Goal: Task Accomplishment & Management: Manage account settings

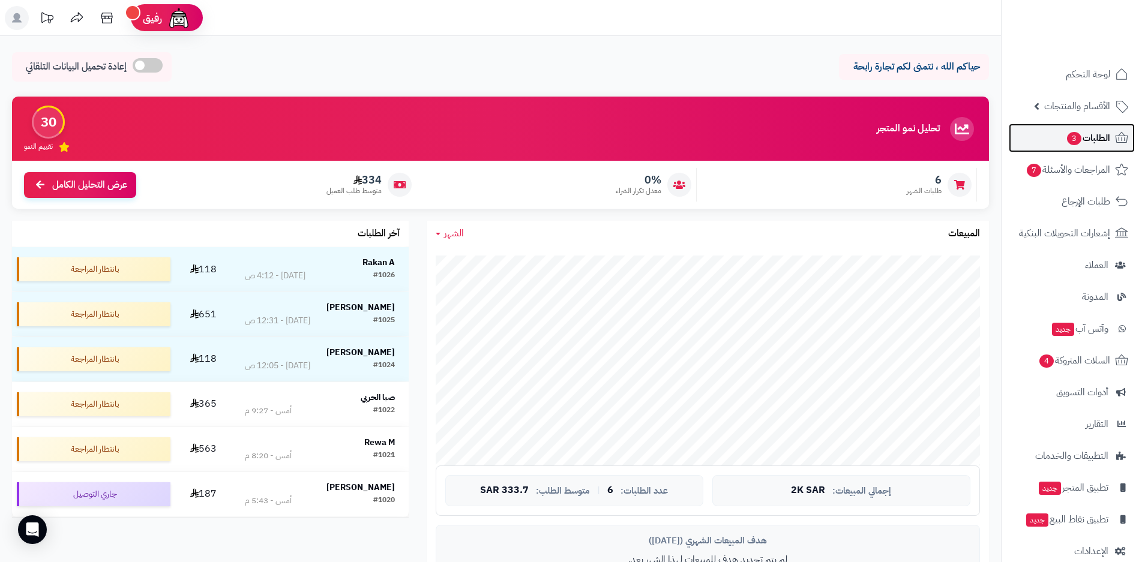
click at [1083, 135] on span "الطلبات 3" at bounding box center [1088, 138] width 44 height 17
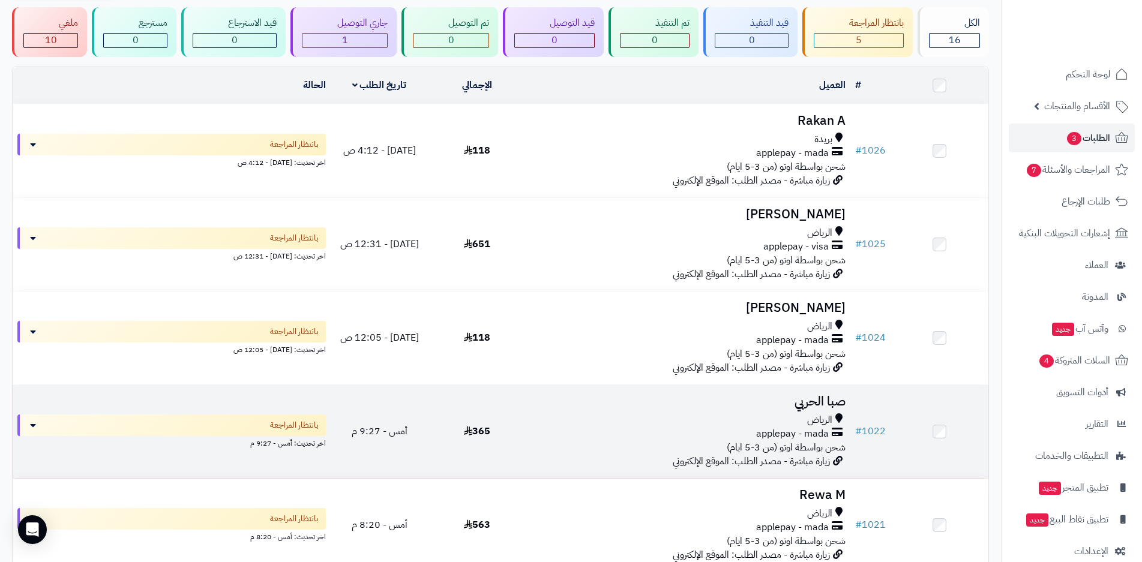
scroll to position [60, 0]
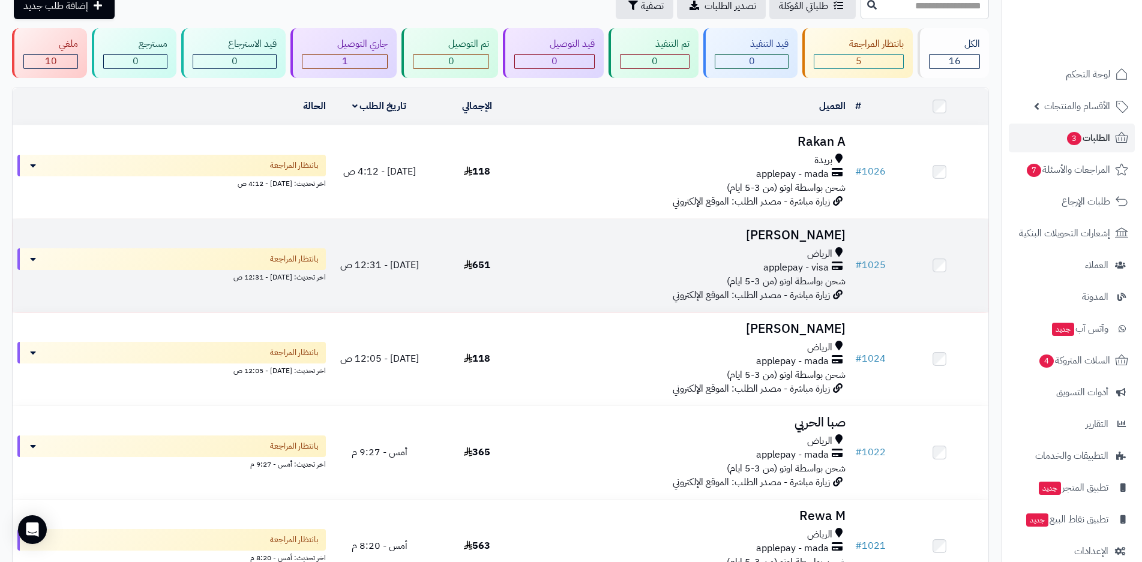
click at [755, 270] on div "applepay - visa" at bounding box center [688, 268] width 315 height 14
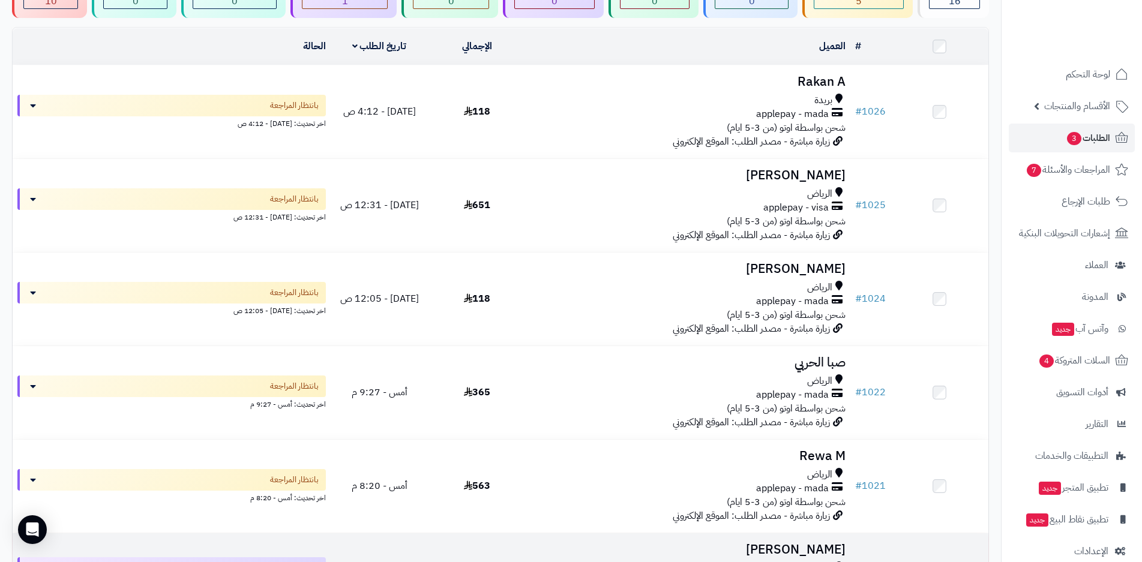
scroll to position [60, 0]
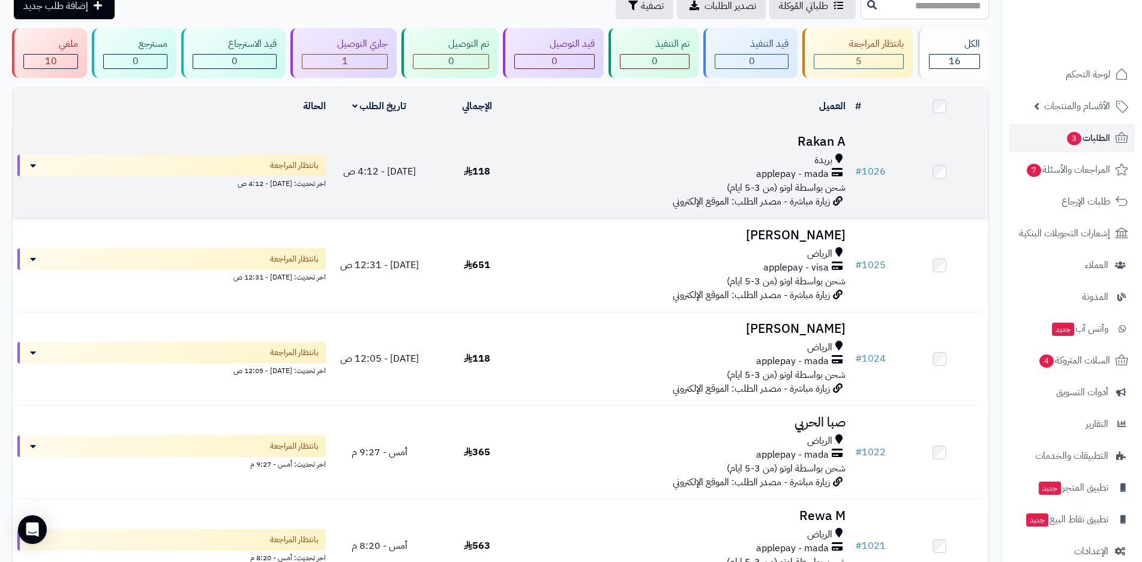
click at [780, 181] on span "شحن بواسطة اوتو (من 3-5 ايام)" at bounding box center [786, 188] width 119 height 14
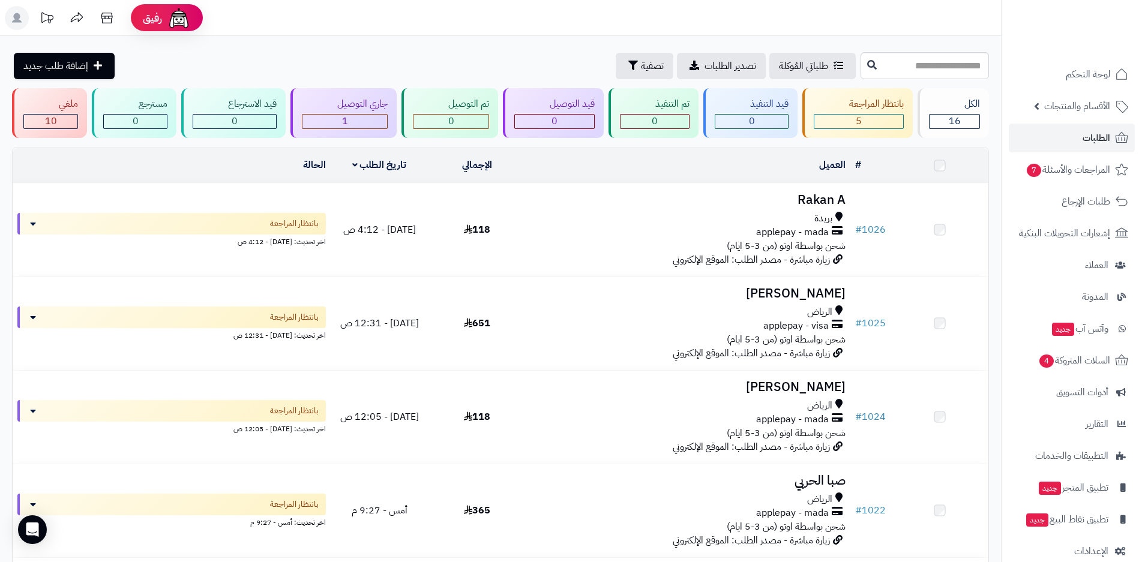
scroll to position [60, 0]
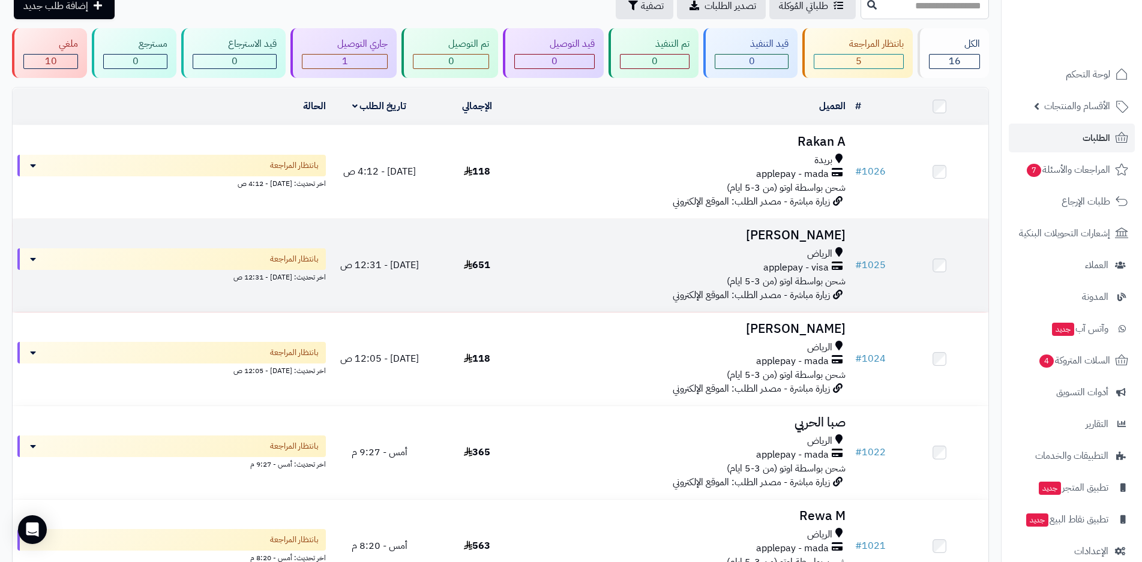
click at [782, 234] on h3 "[PERSON_NAME]" at bounding box center [688, 236] width 315 height 14
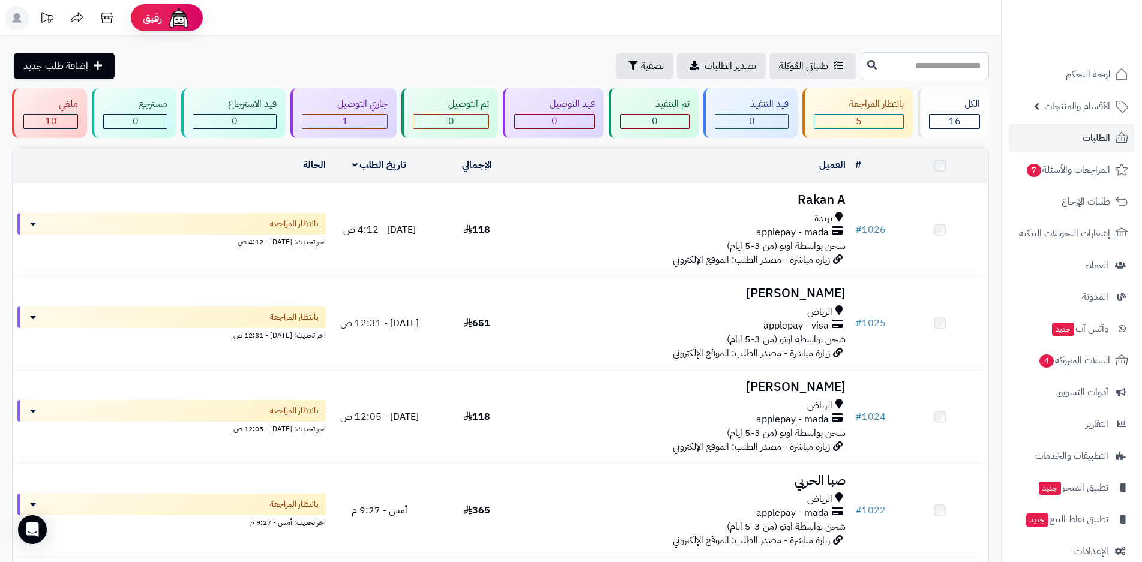
scroll to position [60, 0]
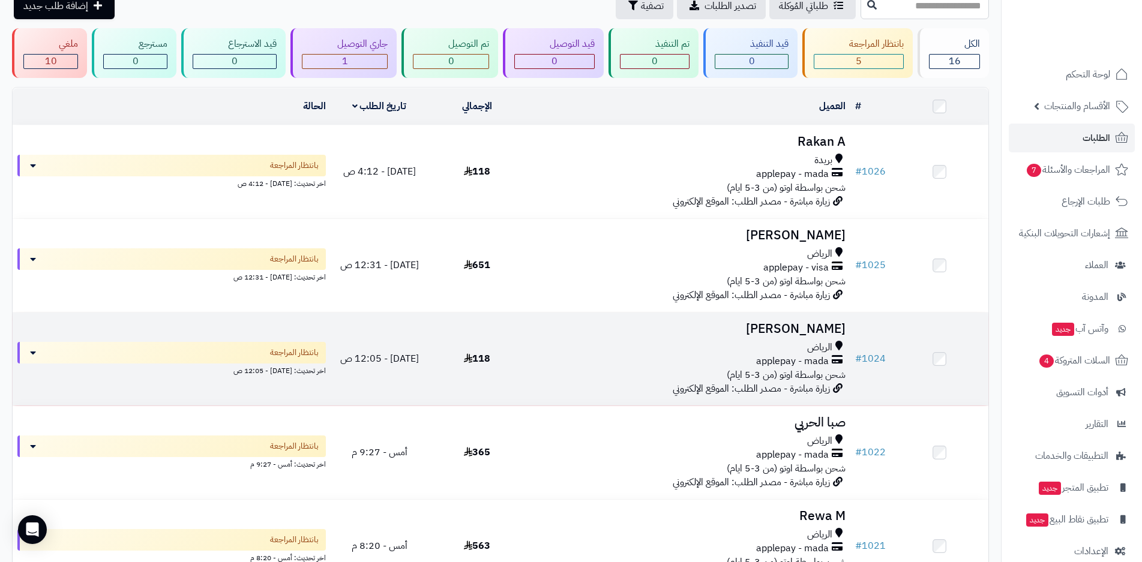
click at [788, 341] on div "الرياض" at bounding box center [688, 348] width 315 height 14
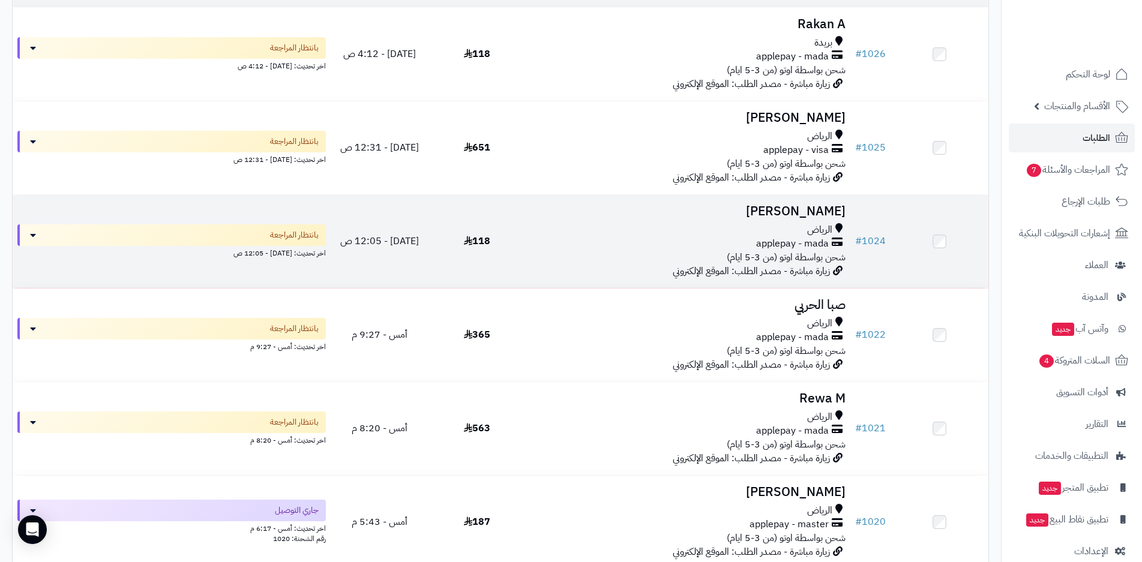
scroll to position [180, 0]
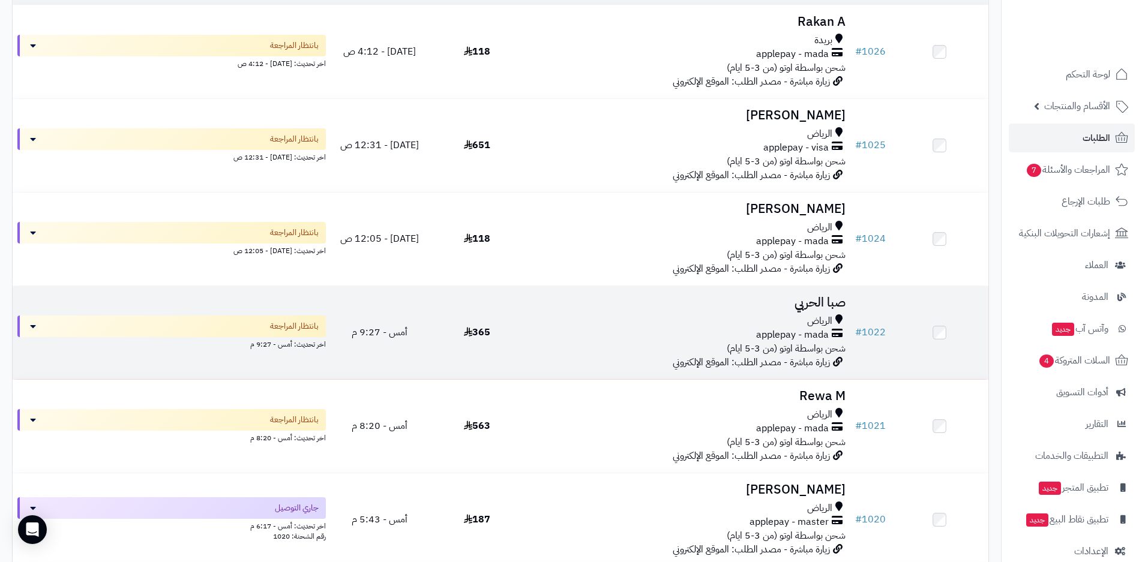
click at [777, 345] on span "شحن بواسطة اوتو (من 3-5 ايام)" at bounding box center [786, 349] width 119 height 14
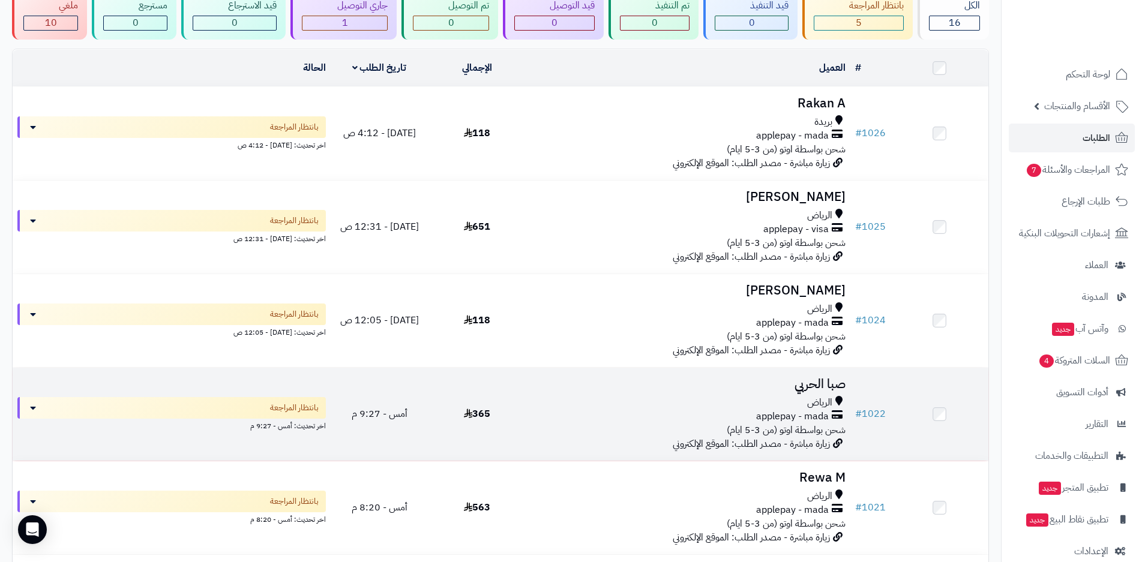
scroll to position [120, 0]
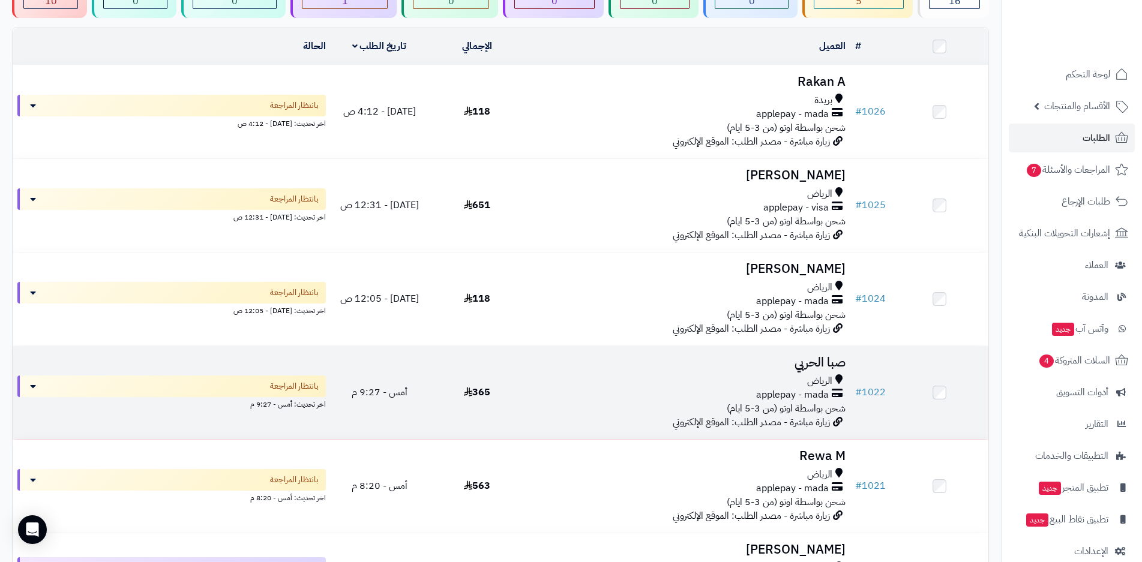
click at [743, 402] on span "شحن بواسطة اوتو (من 3-5 ايام)" at bounding box center [786, 409] width 119 height 14
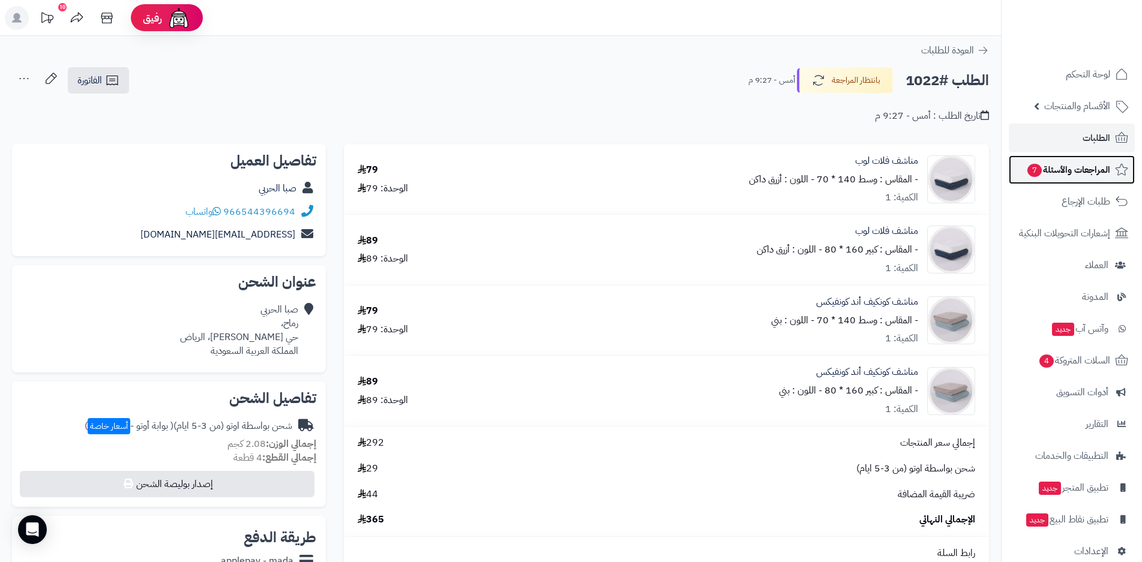
click at [1065, 172] on span "المراجعات والأسئلة 7" at bounding box center [1069, 169] width 84 height 17
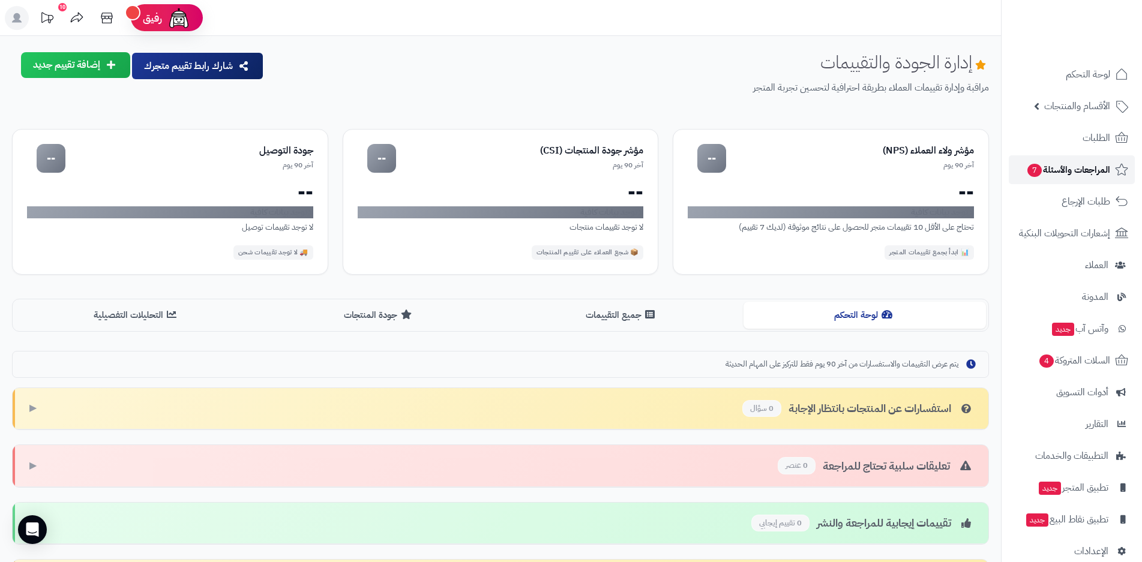
click at [1064, 170] on span "المراجعات والأسئلة 7" at bounding box center [1069, 169] width 84 height 17
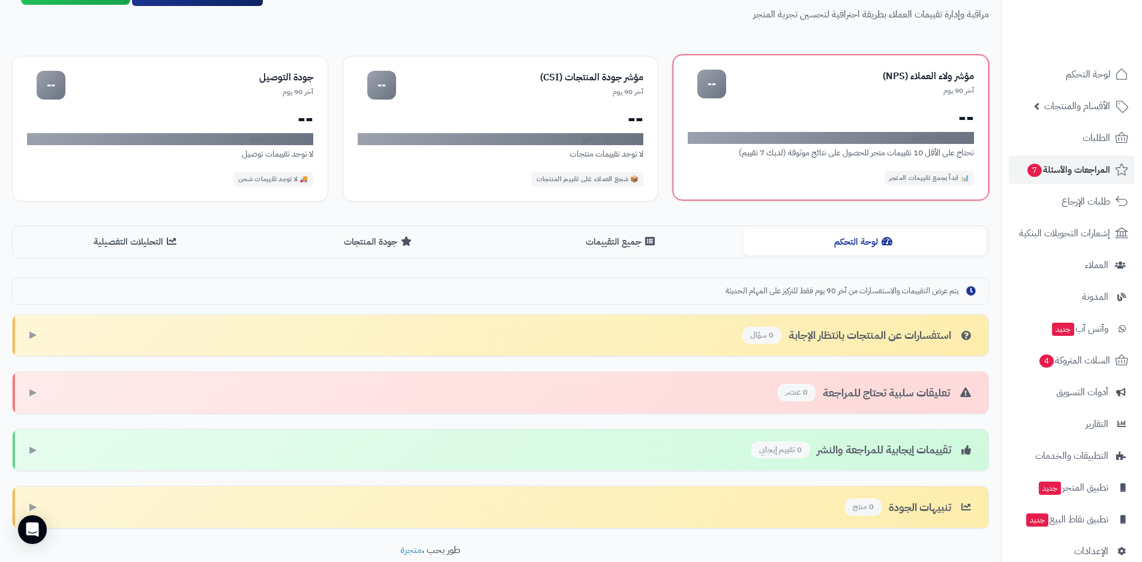
scroll to position [19, 0]
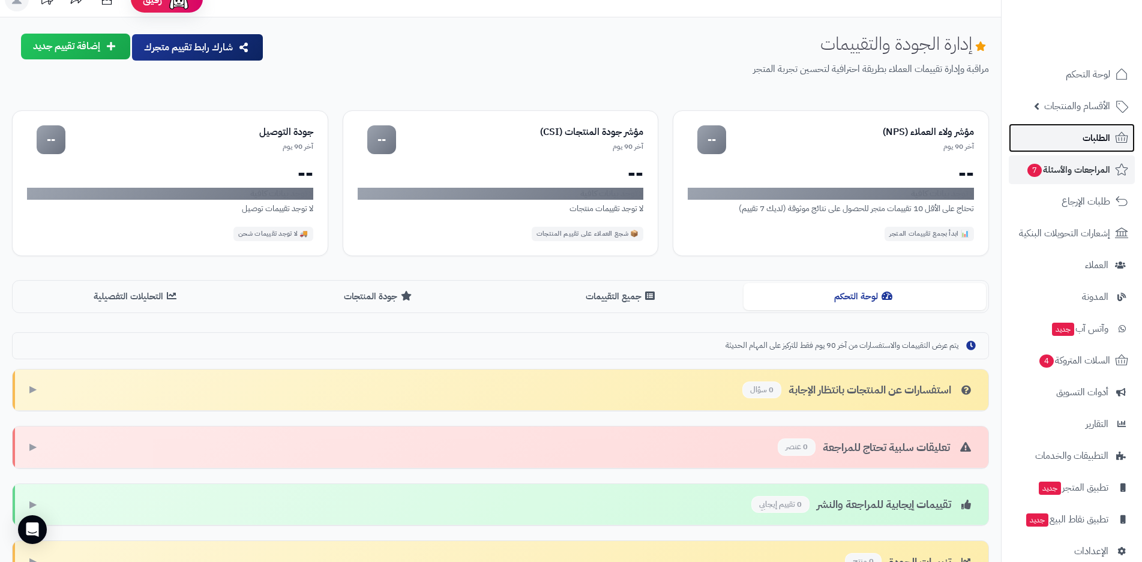
click at [1100, 136] on span "الطلبات" at bounding box center [1097, 138] width 28 height 17
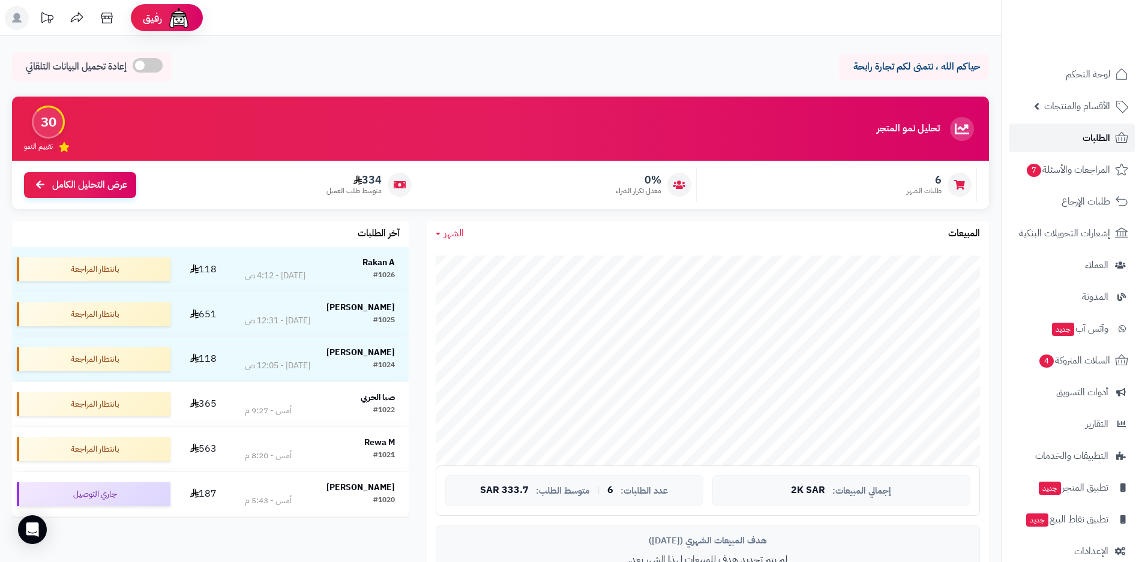
click at [1099, 137] on span "الطلبات" at bounding box center [1097, 138] width 28 height 17
click at [1085, 172] on span "المراجعات والأسئلة 7" at bounding box center [1069, 169] width 84 height 17
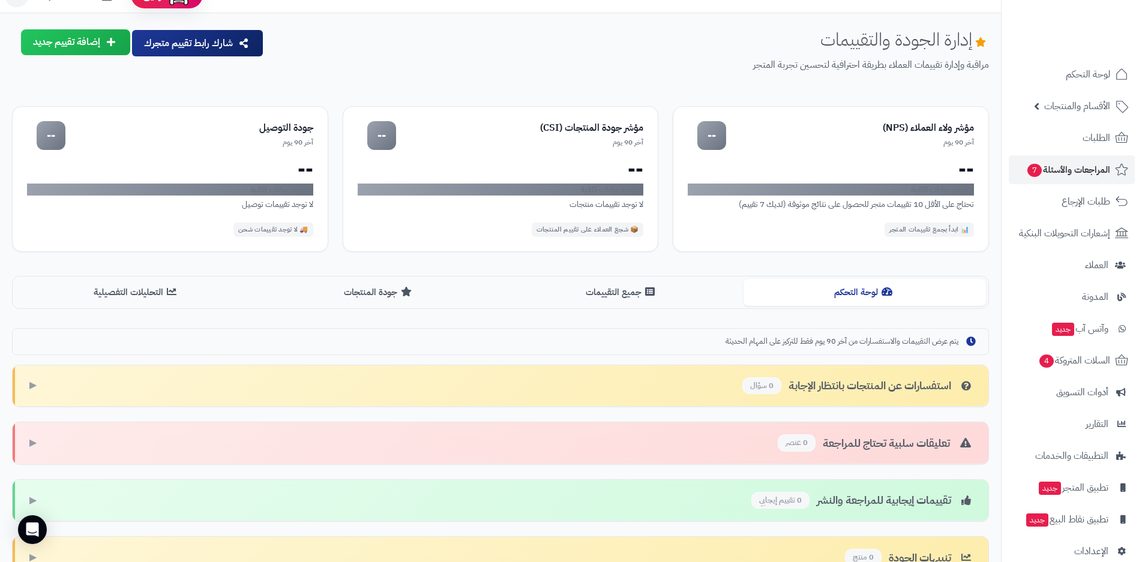
scroll to position [19, 0]
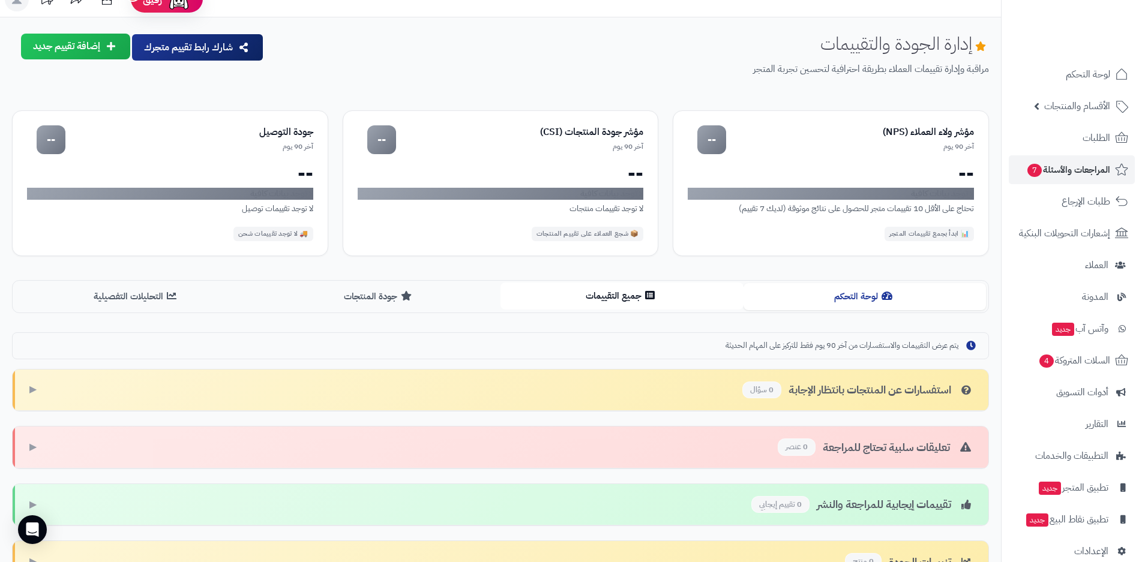
click at [627, 301] on button "جميع التقييمات" at bounding box center [622, 296] width 243 height 27
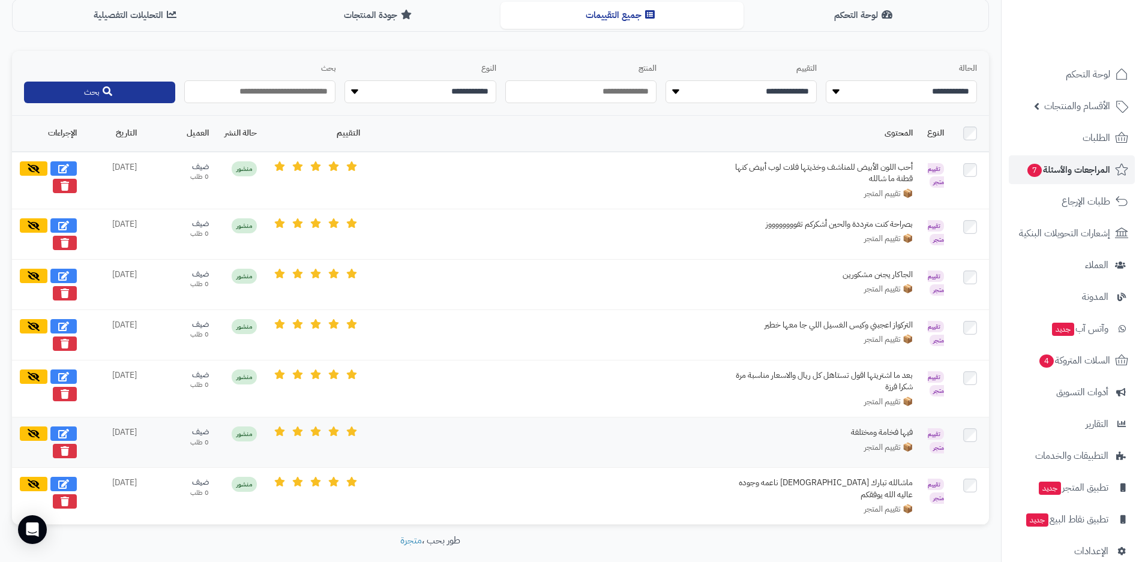
scroll to position [348, 0]
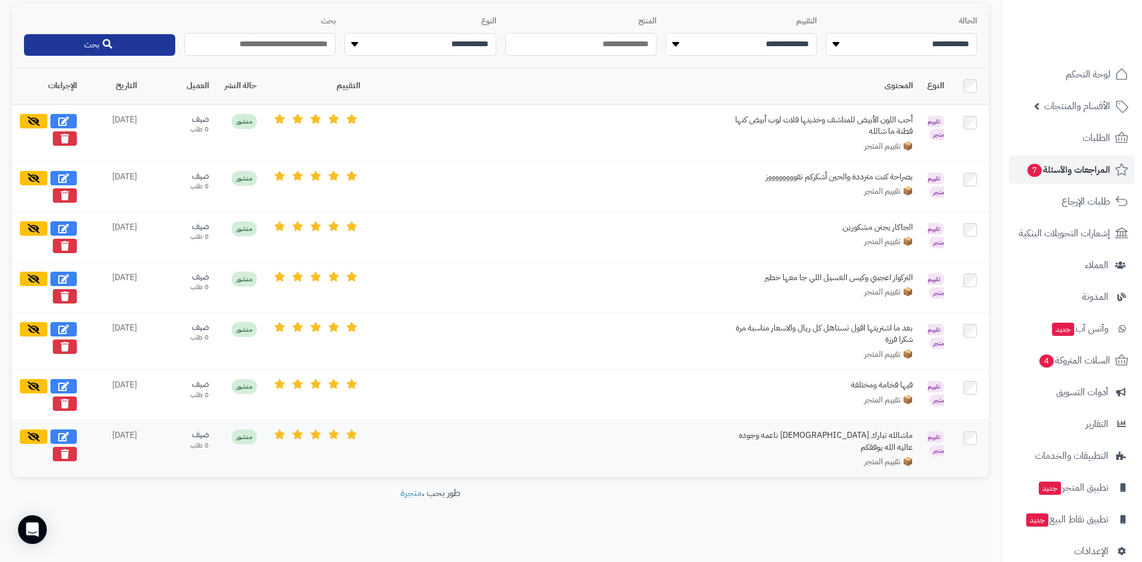
drag, startPoint x: 63, startPoint y: 432, endPoint x: 98, endPoint y: 458, distance: 43.8
click at [98, 458] on td "منذ 6 يوم" at bounding box center [114, 448] width 60 height 57
click at [64, 434] on icon at bounding box center [63, 437] width 11 height 10
select select "*"
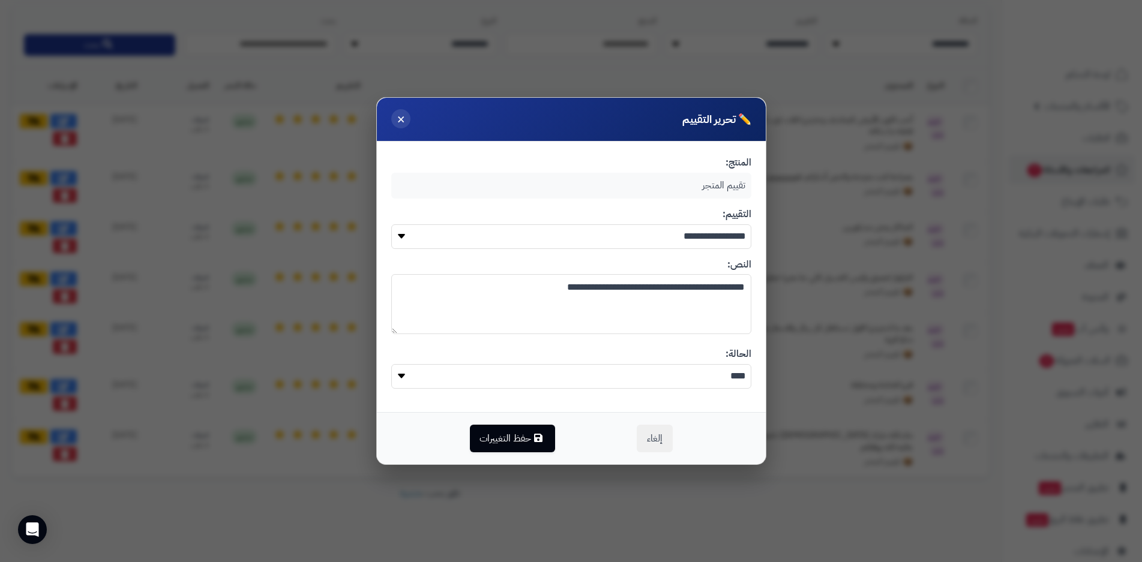
click at [401, 122] on span "×" at bounding box center [401, 119] width 8 height 20
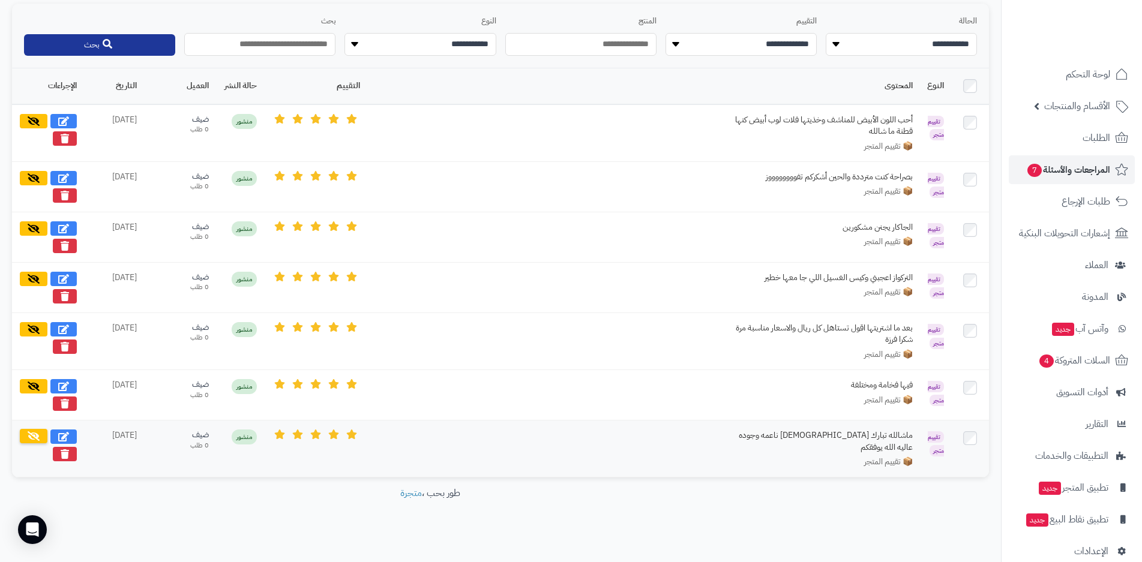
click at [34, 435] on icon at bounding box center [34, 437] width 12 height 10
click at [34, 435] on icon at bounding box center [34, 437] width 11 height 10
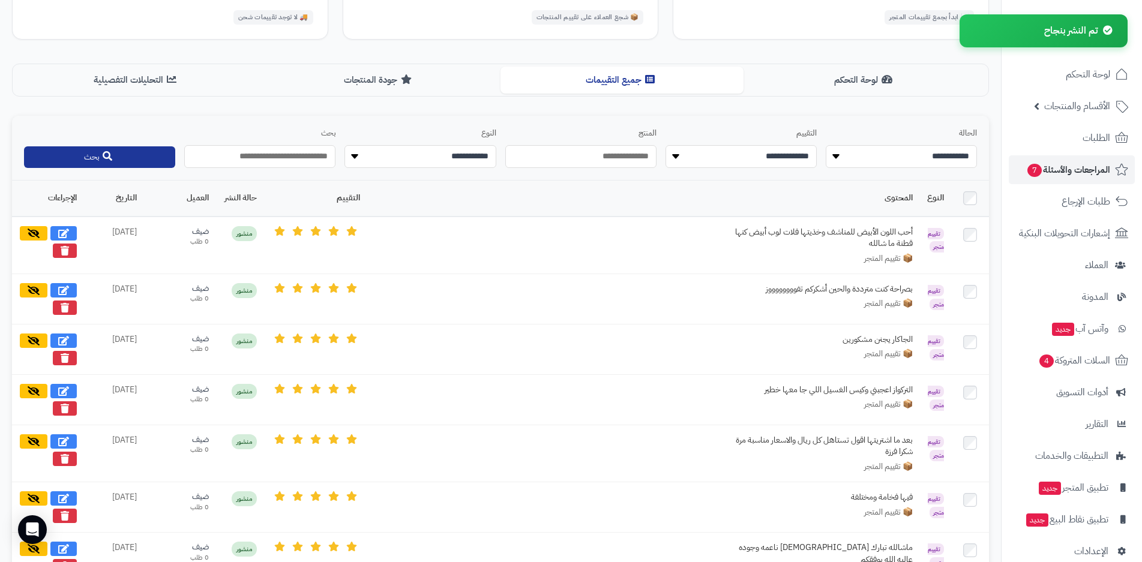
scroll to position [300, 0]
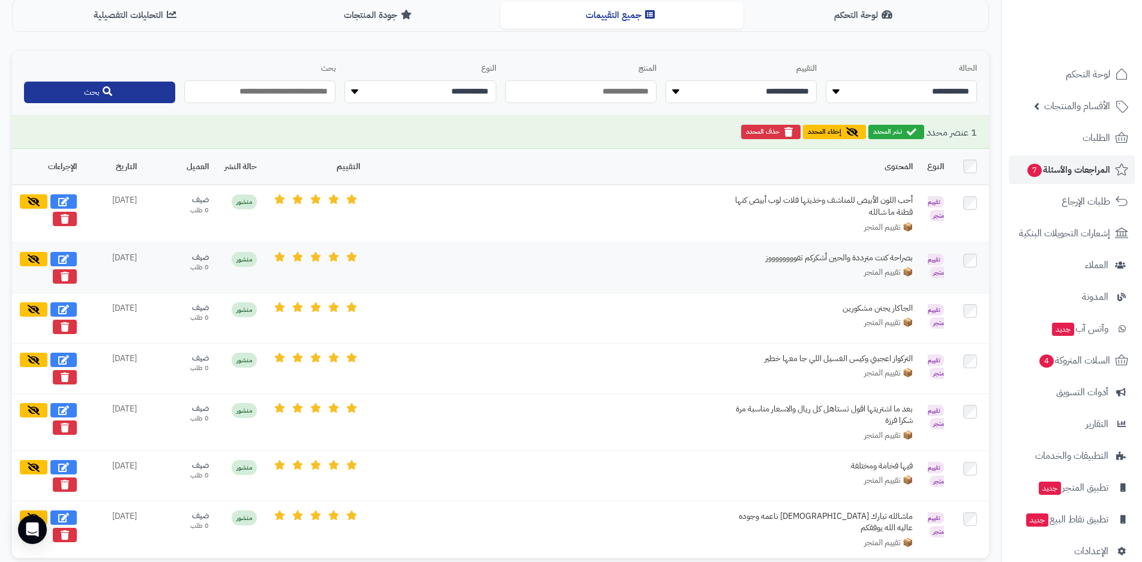
click at [325, 259] on div at bounding box center [315, 257] width 89 height 10
click at [68, 256] on icon at bounding box center [63, 259] width 11 height 10
type textarea "**********"
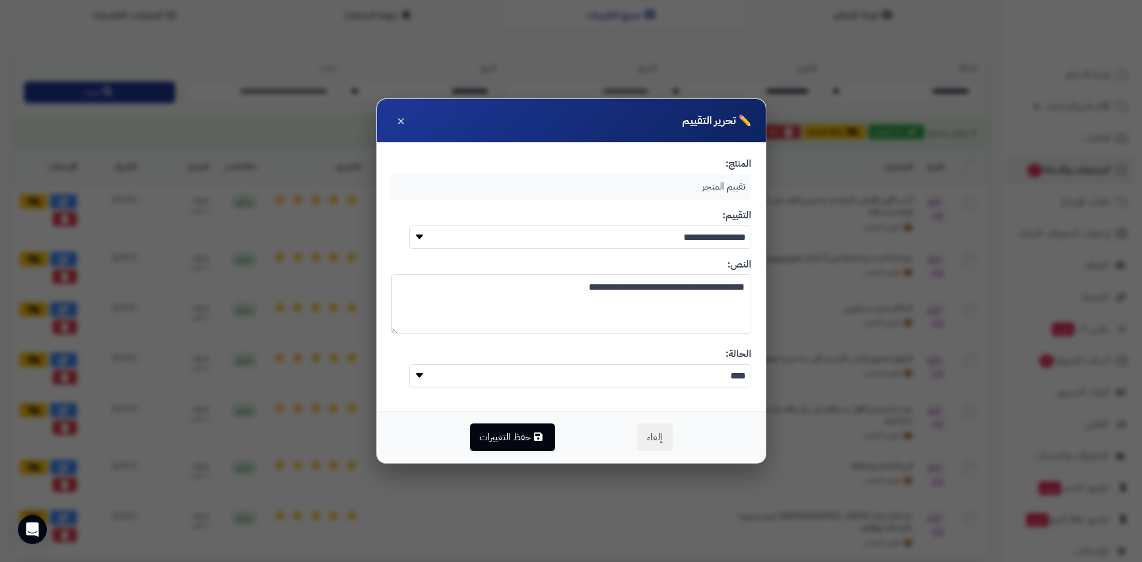
click at [409, 377] on select "**** *****" at bounding box center [580, 375] width 342 height 23
click at [418, 481] on div "**********" at bounding box center [571, 281] width 1142 height 562
click at [399, 119] on span "×" at bounding box center [401, 120] width 8 height 20
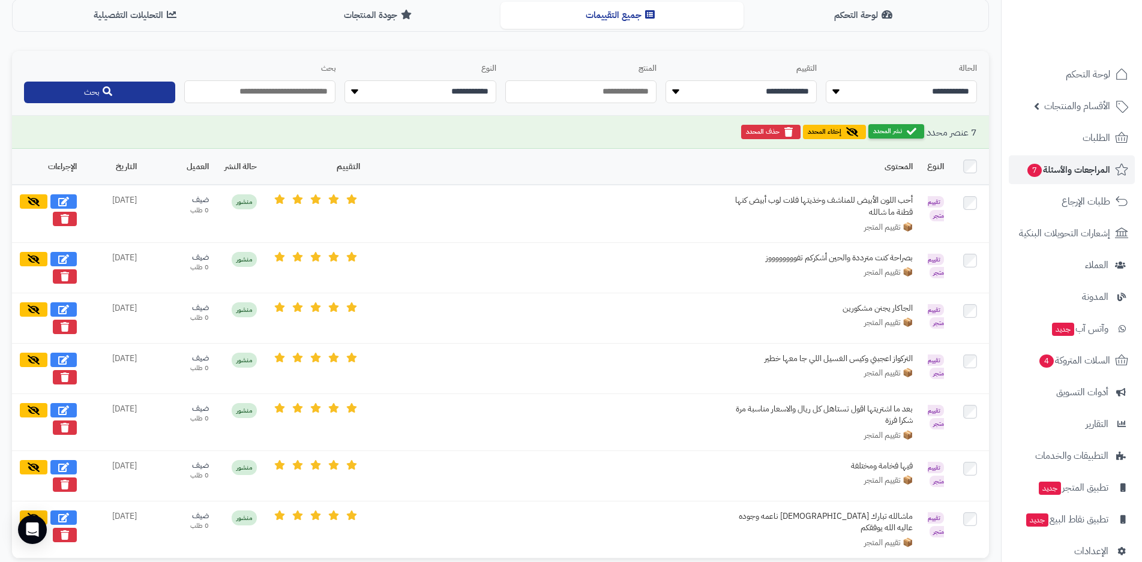
click at [896, 128] on button "نشر المحدد" at bounding box center [897, 131] width 56 height 14
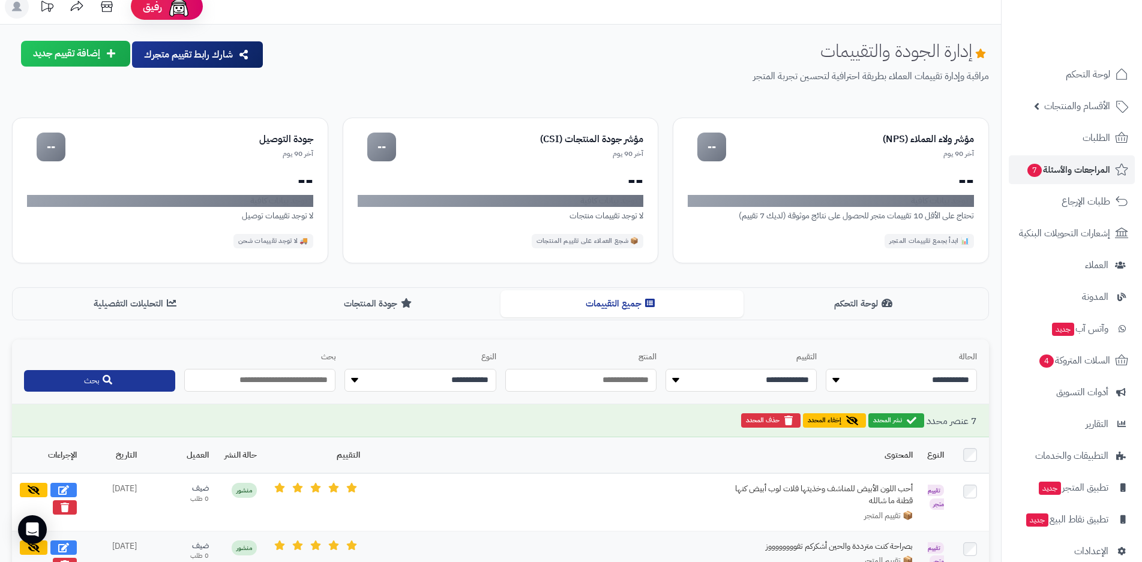
scroll to position [0, 0]
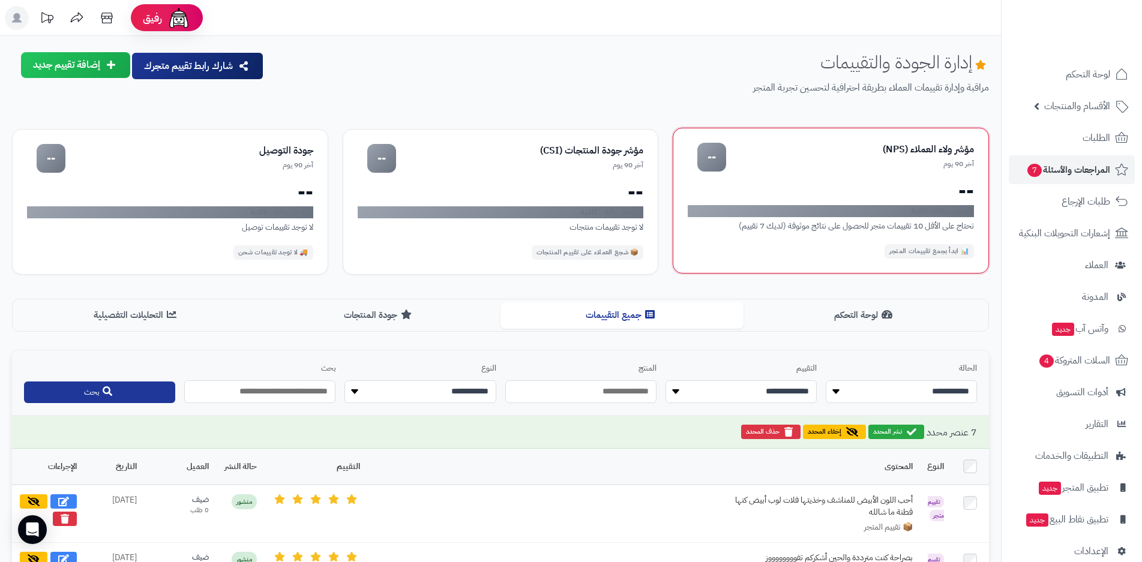
click at [833, 242] on div "مؤشر ولاء العملاء (NPS) آخر 90 يوم -- -- لا توجد بيانات كافية تحتاج على الأقل 1…" at bounding box center [831, 201] width 316 height 146
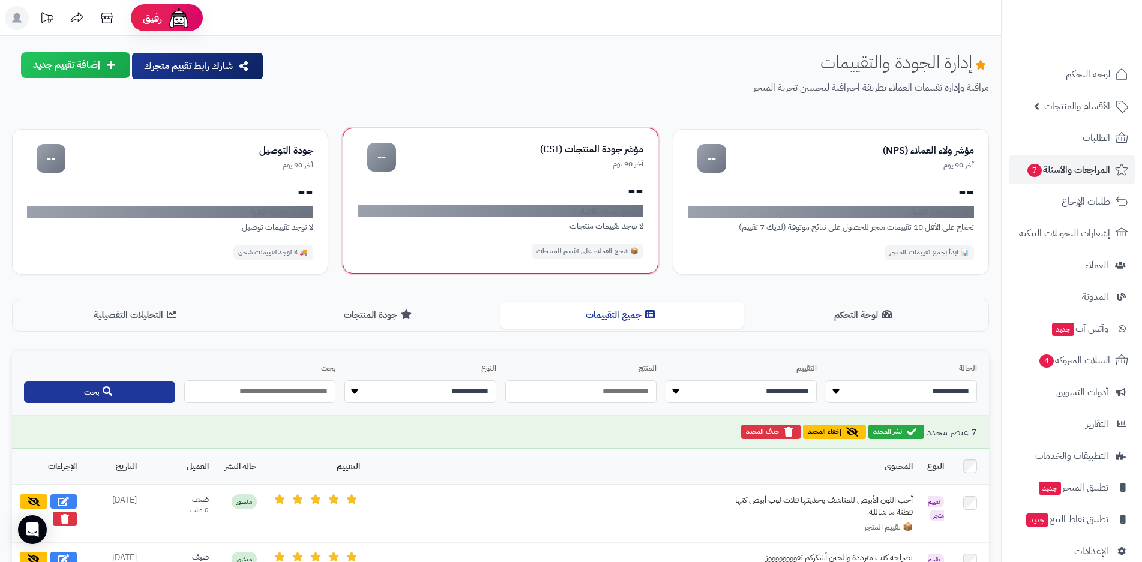
click at [611, 249] on div "📦 شجع العملاء على تقييم المنتجات" at bounding box center [588, 251] width 112 height 14
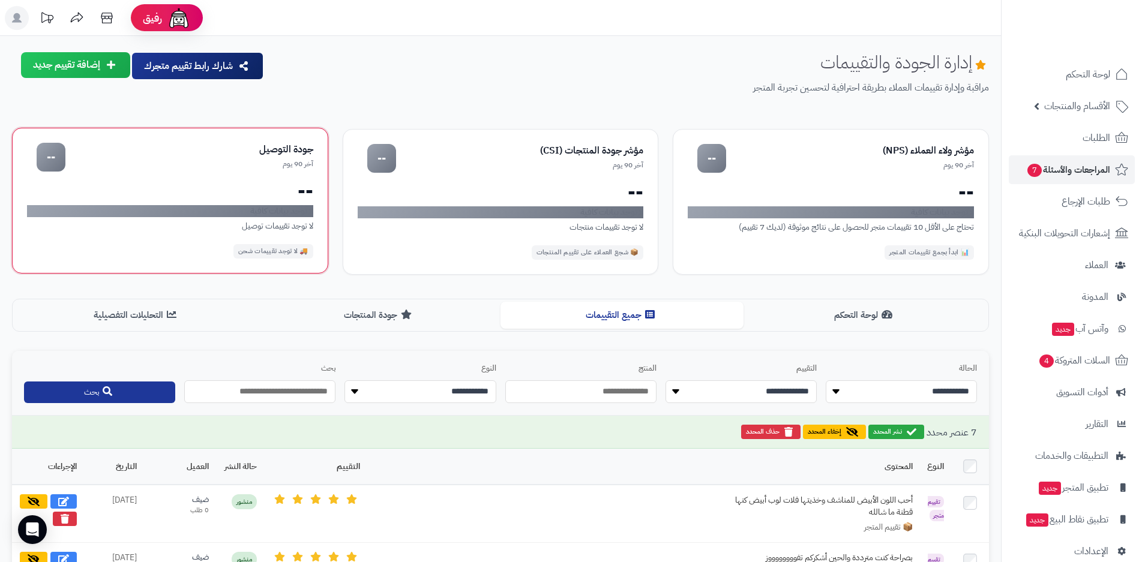
click at [288, 243] on div "جودة التوصيل آخر 90 يوم -- -- لا توجد بيانات كافية لا توجد تقييمات توصيل 🚚 لا ت…" at bounding box center [170, 201] width 316 height 146
click at [49, 159] on div "--" at bounding box center [51, 157] width 29 height 29
click at [300, 232] on div "لا توجد تقييمات توصيل" at bounding box center [170, 226] width 286 height 13
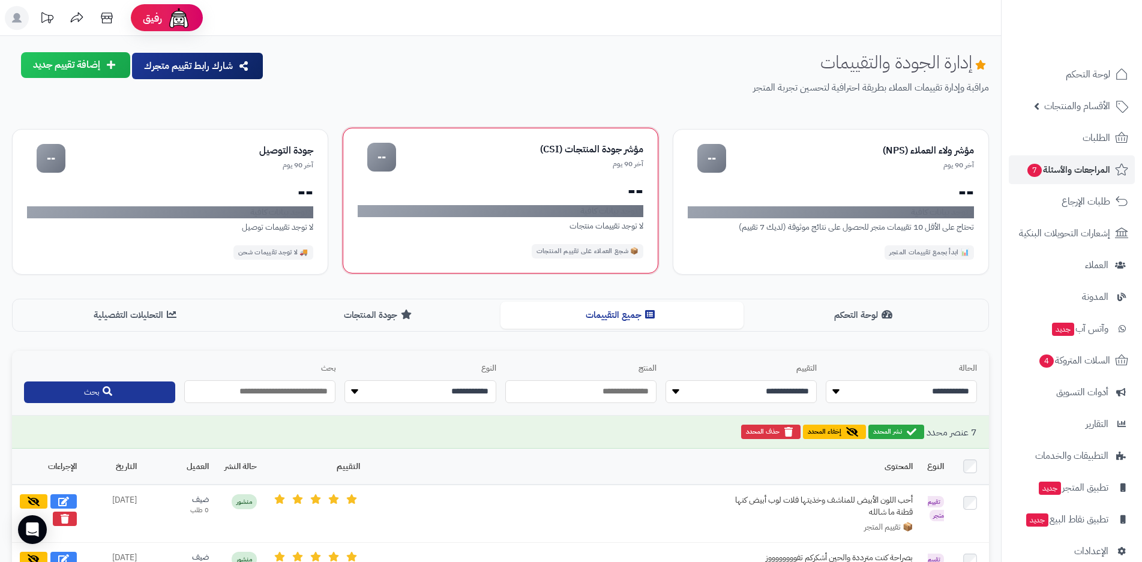
click at [618, 254] on div "📦 شجع العملاء على تقييم المنتجات" at bounding box center [588, 251] width 112 height 14
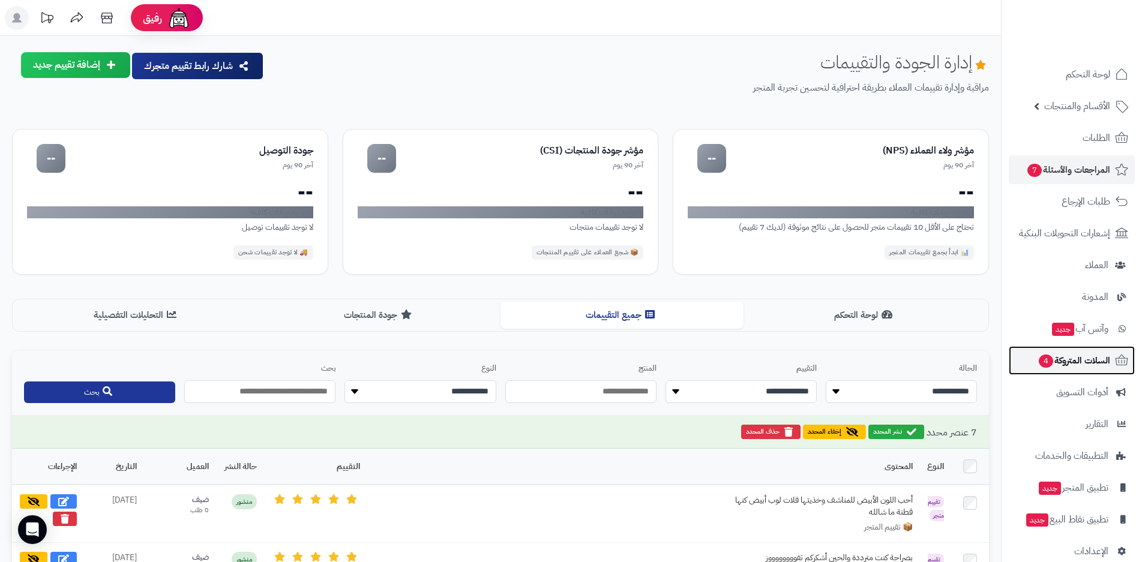
click at [1059, 363] on span "السلات المتروكة 4" at bounding box center [1074, 360] width 73 height 17
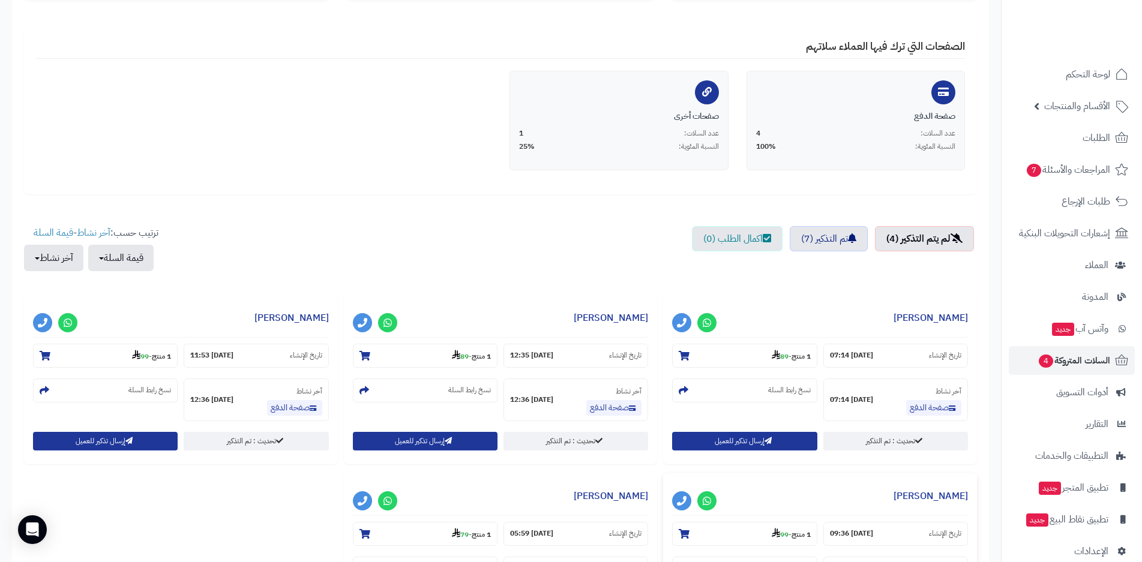
scroll to position [180, 0]
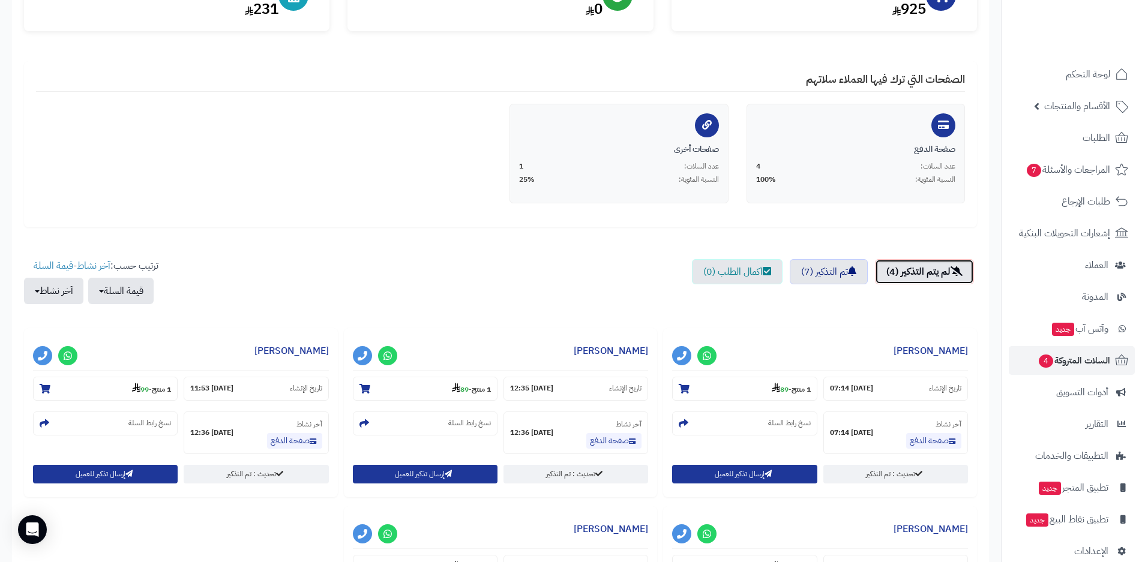
click at [912, 277] on link "لم يتم التذكير (4)" at bounding box center [924, 271] width 99 height 25
click at [833, 278] on link "تم التذكير (7)" at bounding box center [829, 271] width 78 height 25
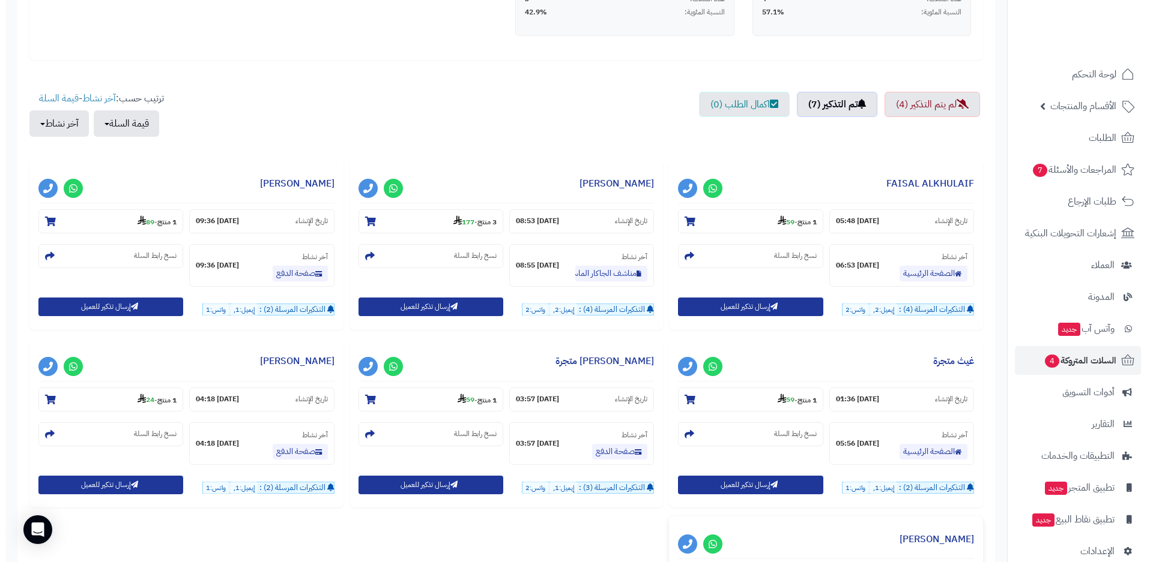
scroll to position [300, 0]
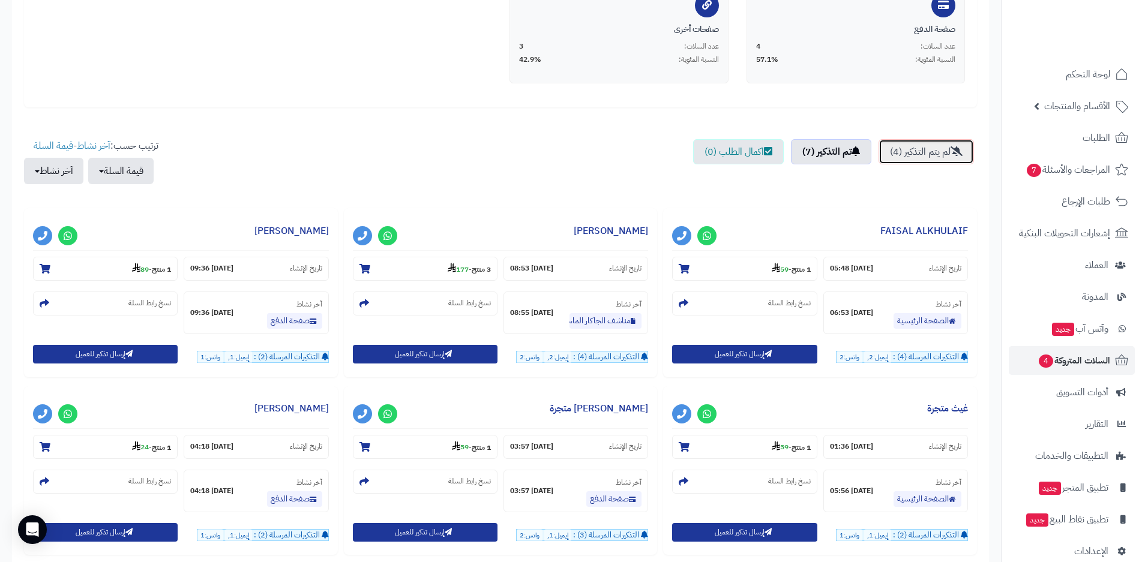
click at [916, 152] on link "لم يتم التذكير (4)" at bounding box center [926, 151] width 95 height 25
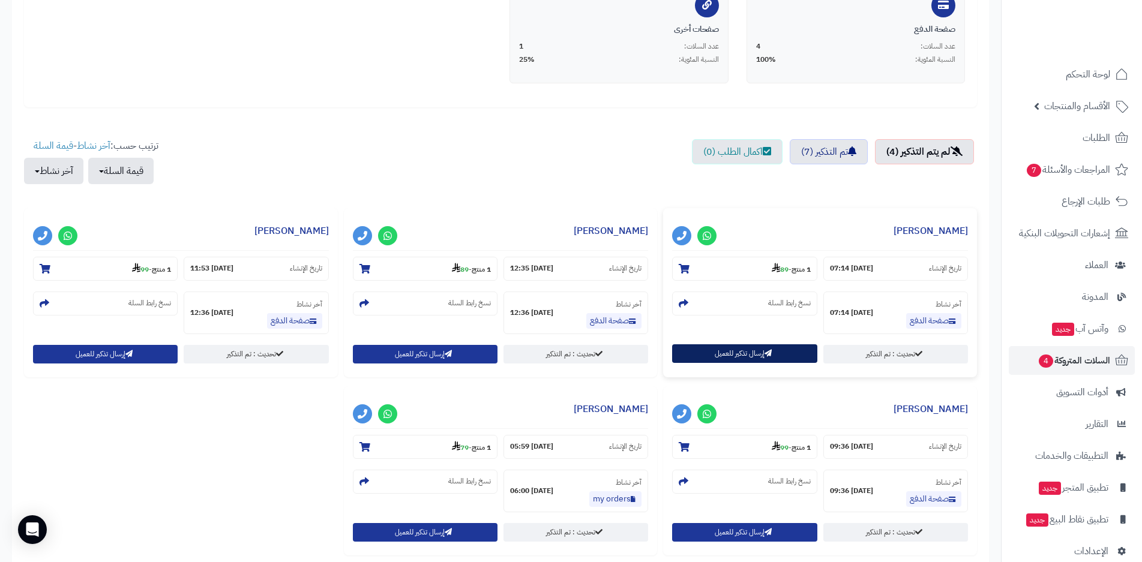
click at [762, 355] on button "إرسال تذكير للعميل" at bounding box center [744, 354] width 145 height 19
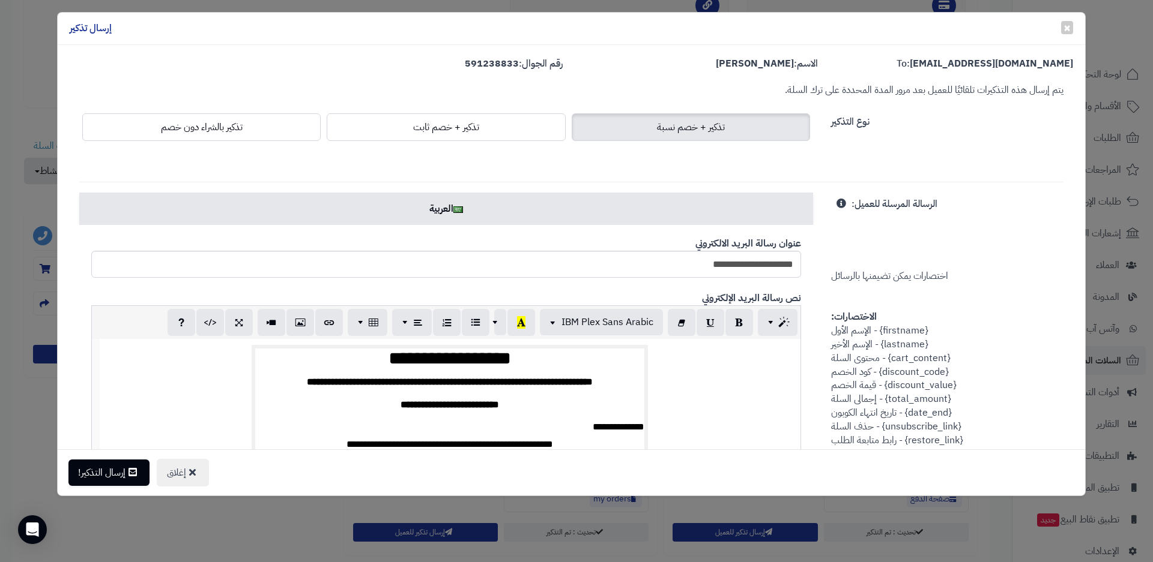
scroll to position [0, -1]
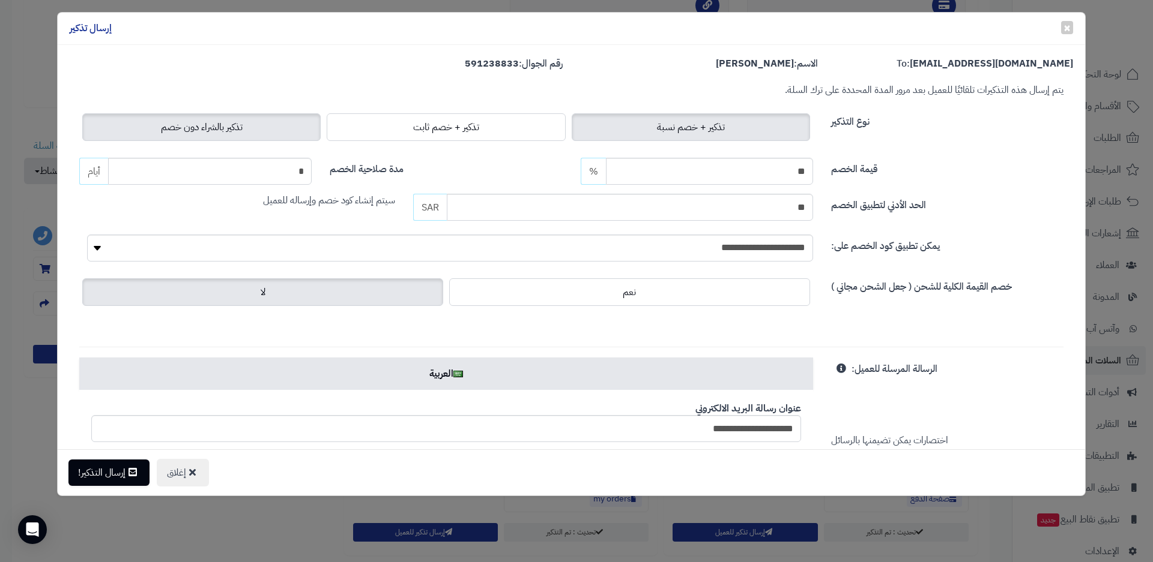
click at [238, 128] on span "تذكير بالشراء دون خصم" at bounding box center [202, 127] width 82 height 14
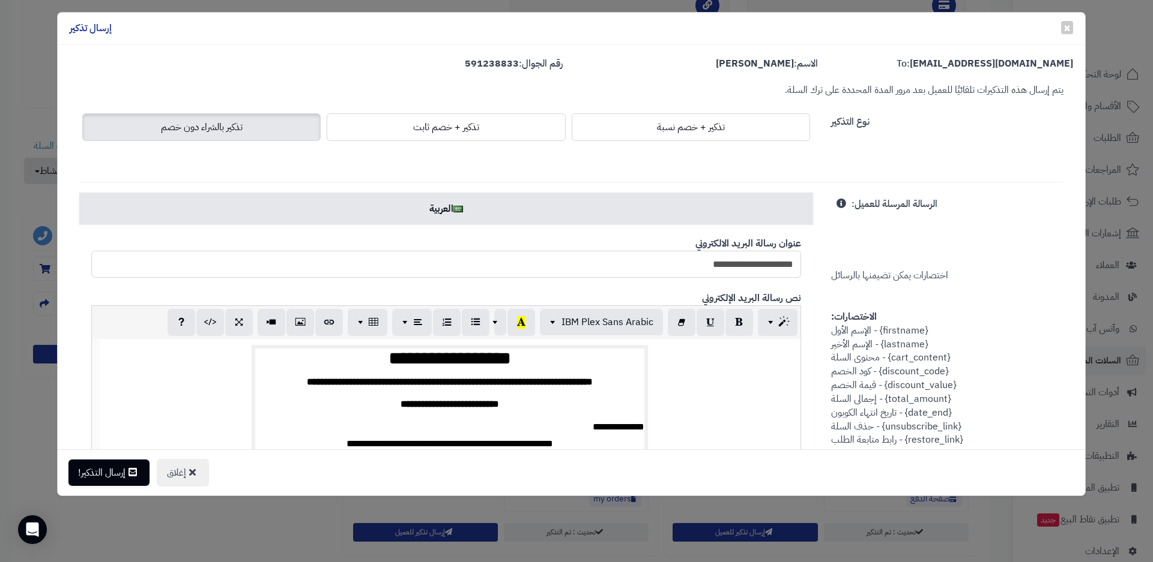
click at [683, 264] on input "**********" at bounding box center [446, 264] width 710 height 27
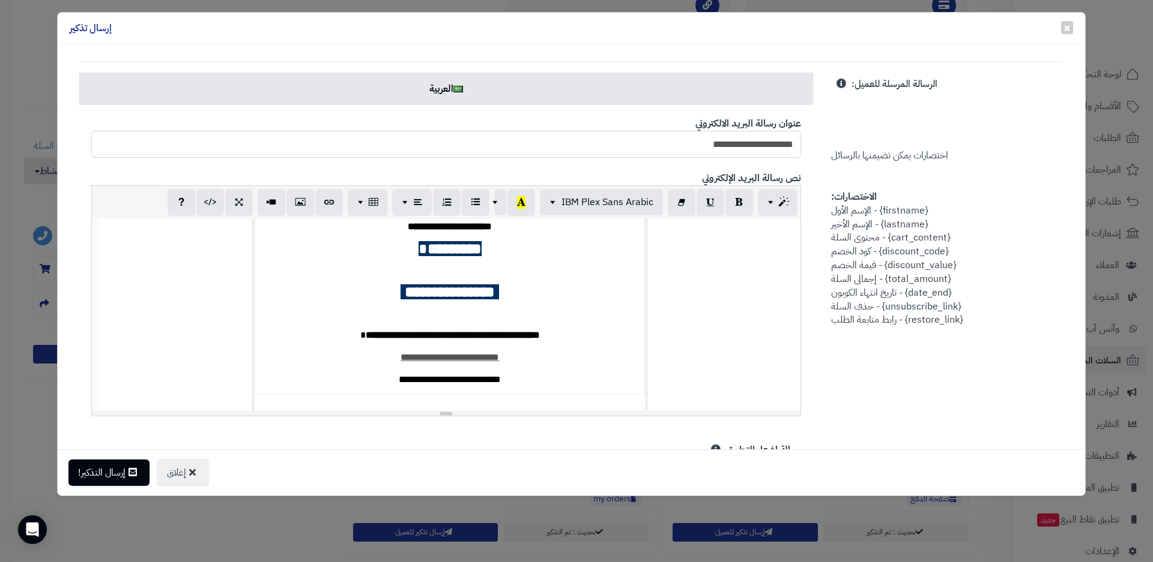
scroll to position [176, 0]
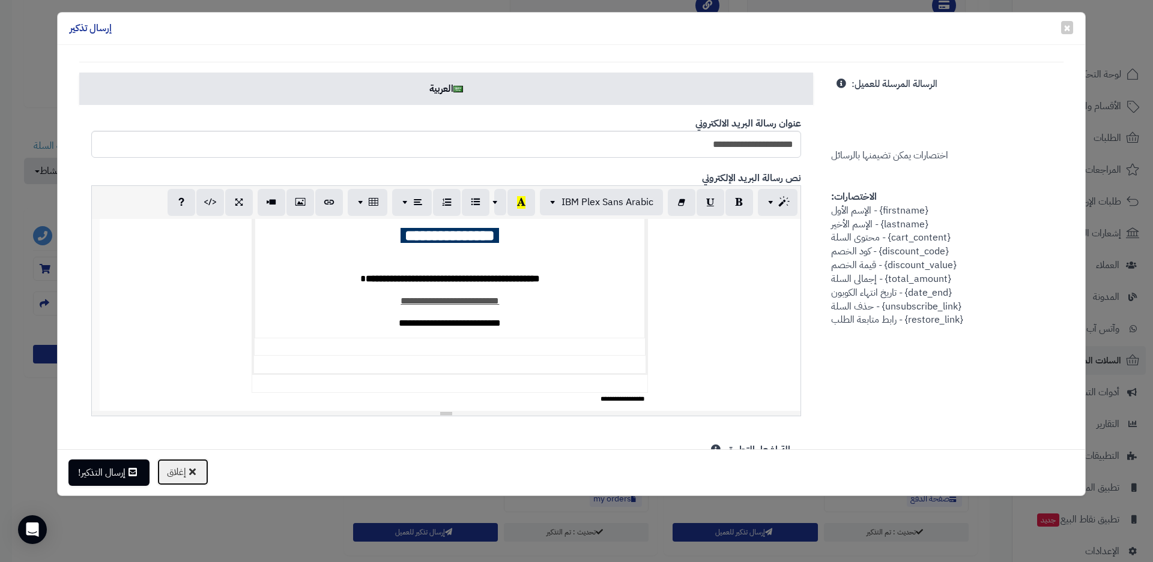
click at [194, 475] on icon at bounding box center [192, 472] width 7 height 10
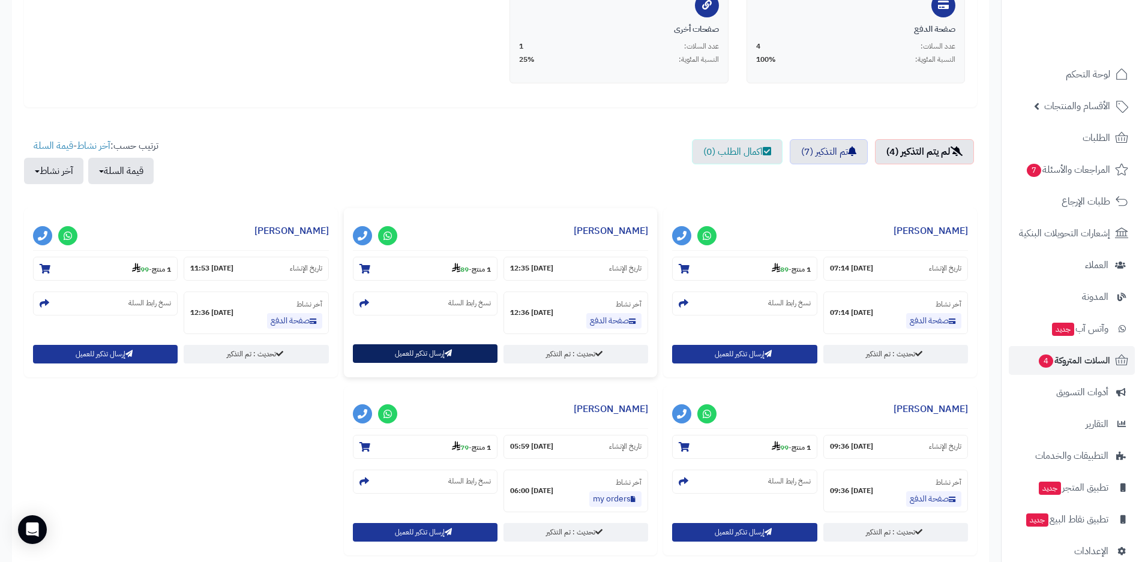
click at [456, 354] on button "إرسال تذكير للعميل" at bounding box center [425, 354] width 145 height 19
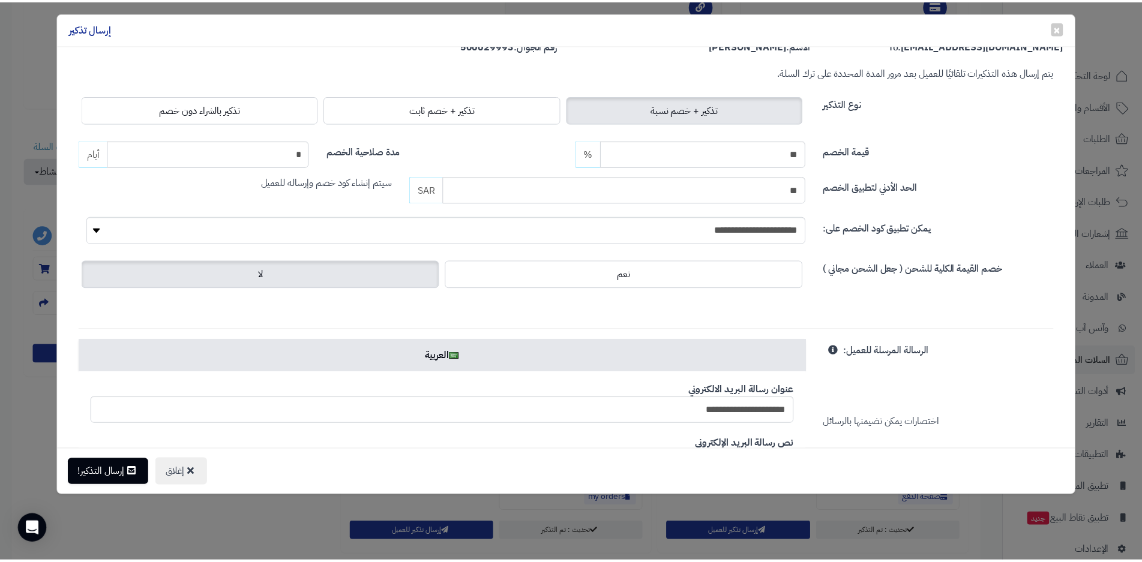
scroll to position [0, 0]
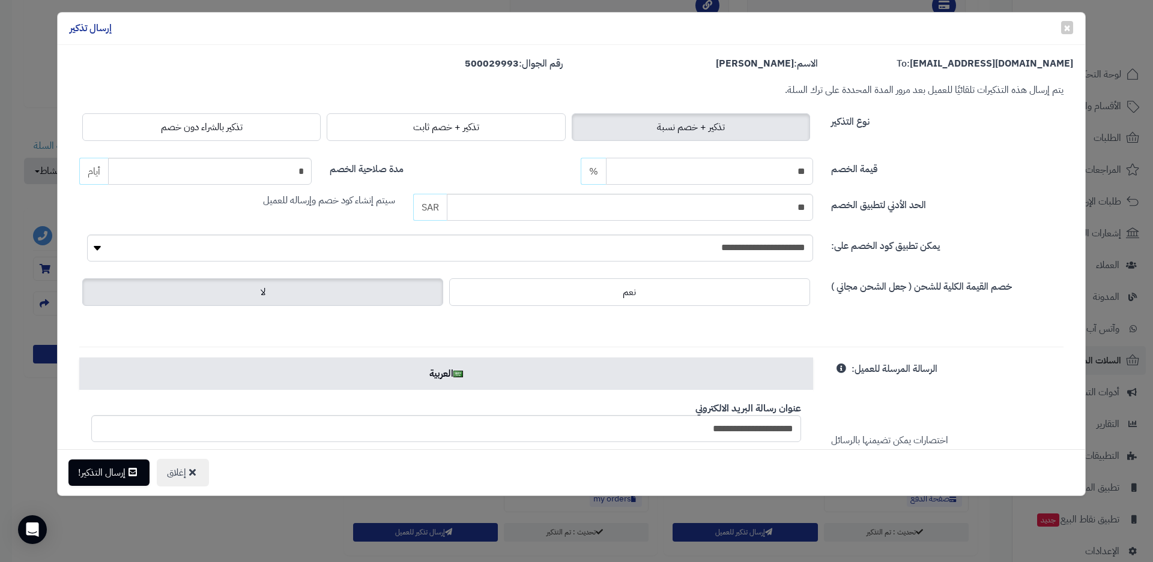
click at [654, 172] on input "**" at bounding box center [709, 171] width 207 height 27
click at [473, 131] on span "تذكير + خصم ثابت" at bounding box center [446, 127] width 66 height 14
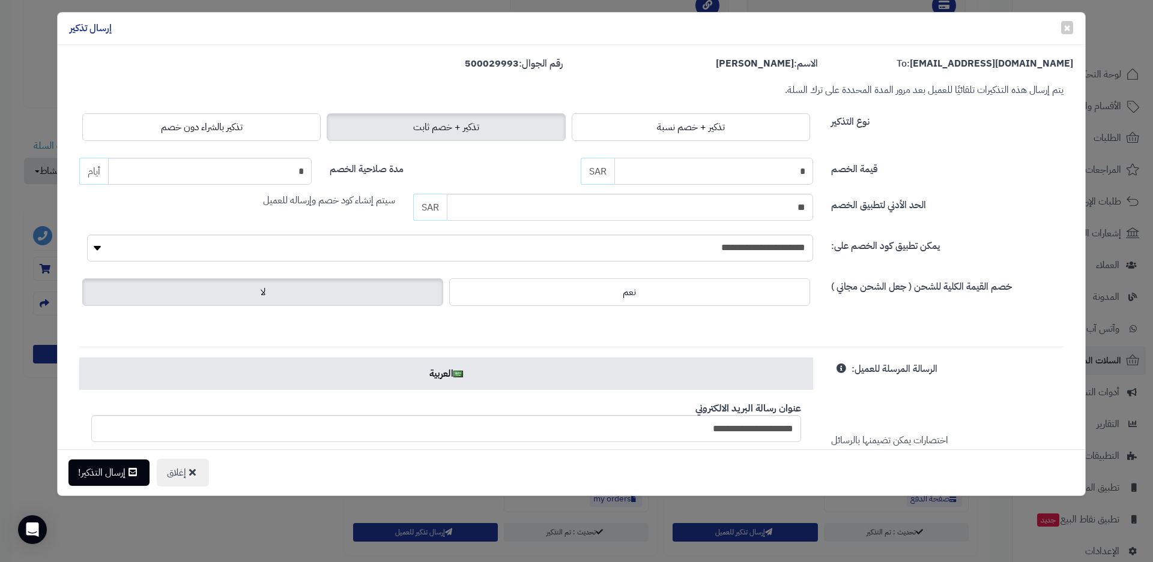
click at [702, 168] on input "*" at bounding box center [713, 171] width 199 height 27
type input "**"
click at [711, 250] on select "**********" at bounding box center [450, 248] width 726 height 27
select select "**********"
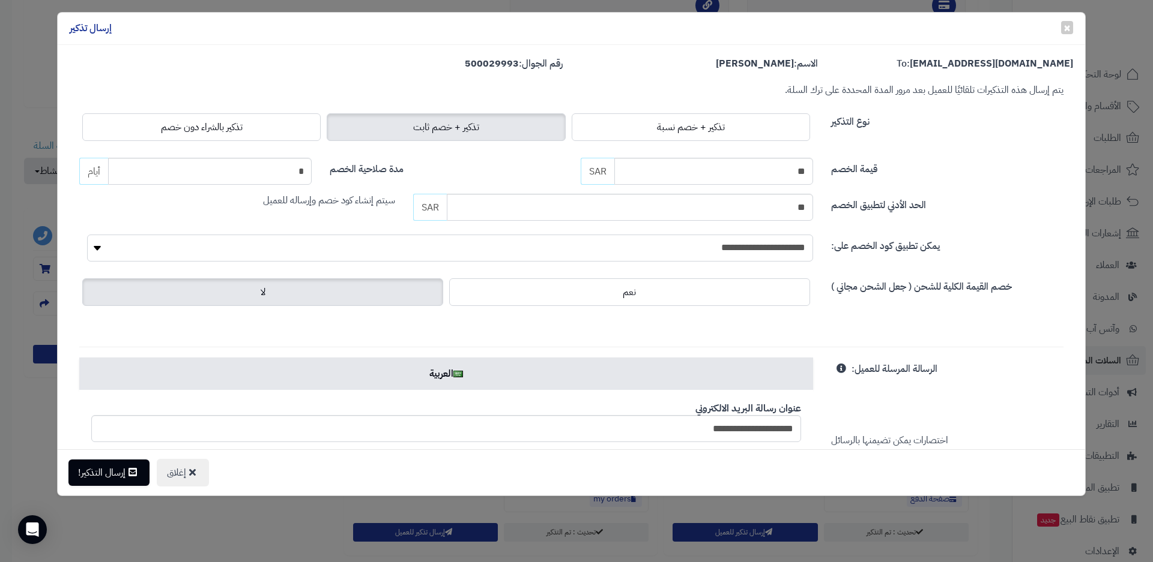
click at [89, 235] on select "**********" at bounding box center [450, 248] width 726 height 27
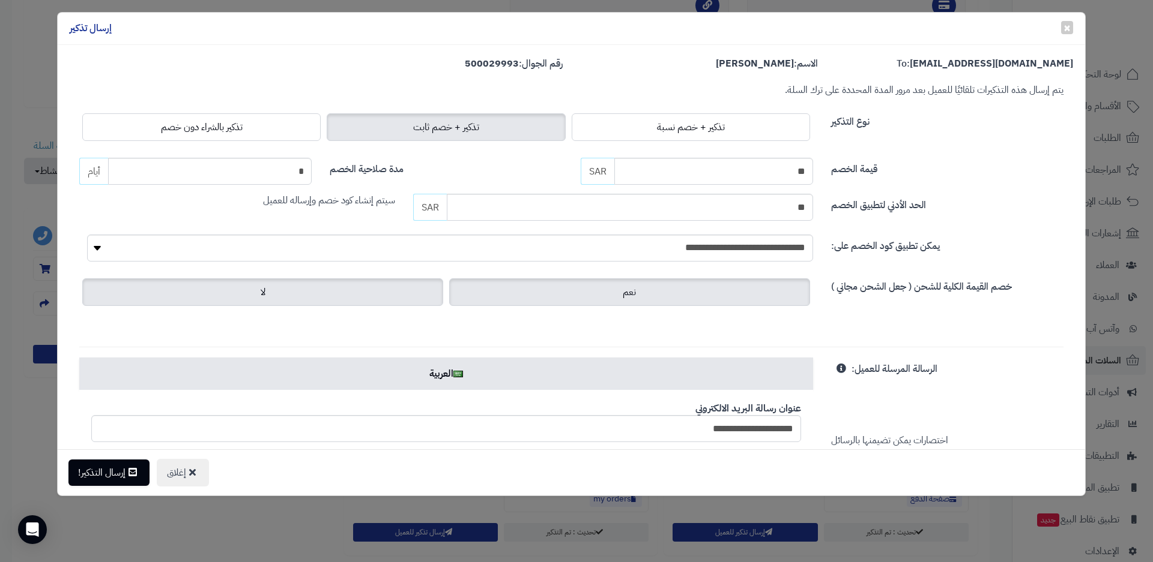
click at [704, 298] on label "نعم" at bounding box center [629, 293] width 361 height 28
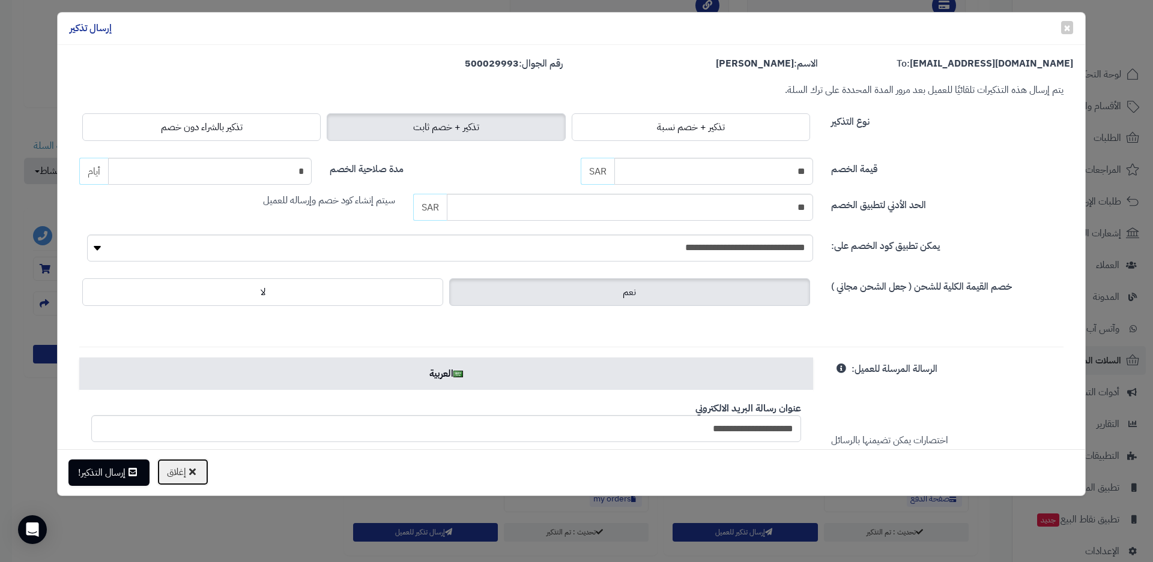
click at [192, 474] on button "إغلاق" at bounding box center [183, 473] width 52 height 28
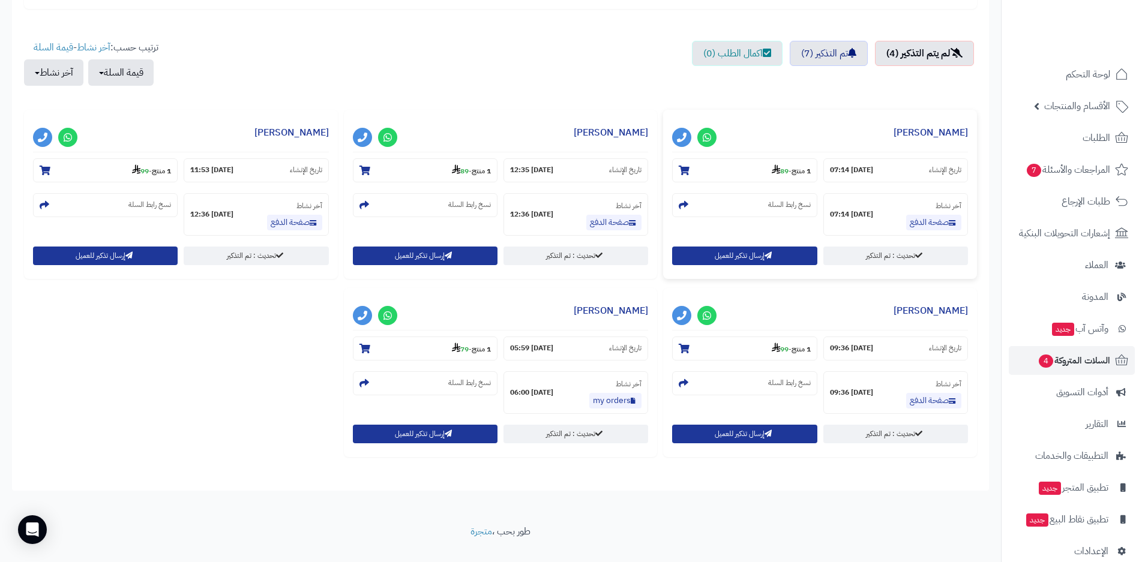
scroll to position [421, 0]
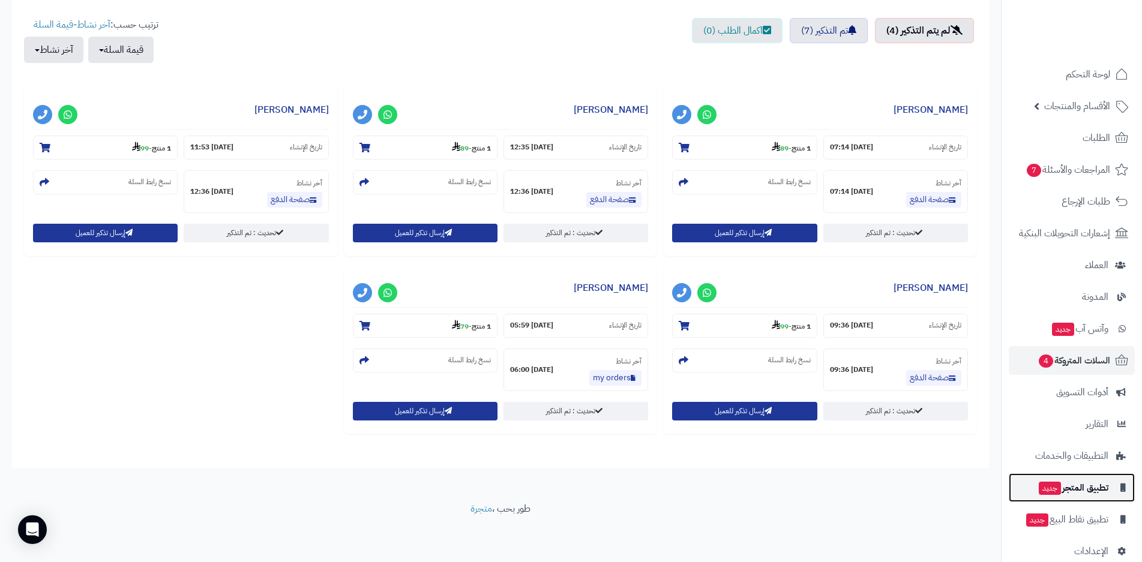
click at [1073, 486] on span "تطبيق المتجر جديد" at bounding box center [1073, 488] width 71 height 17
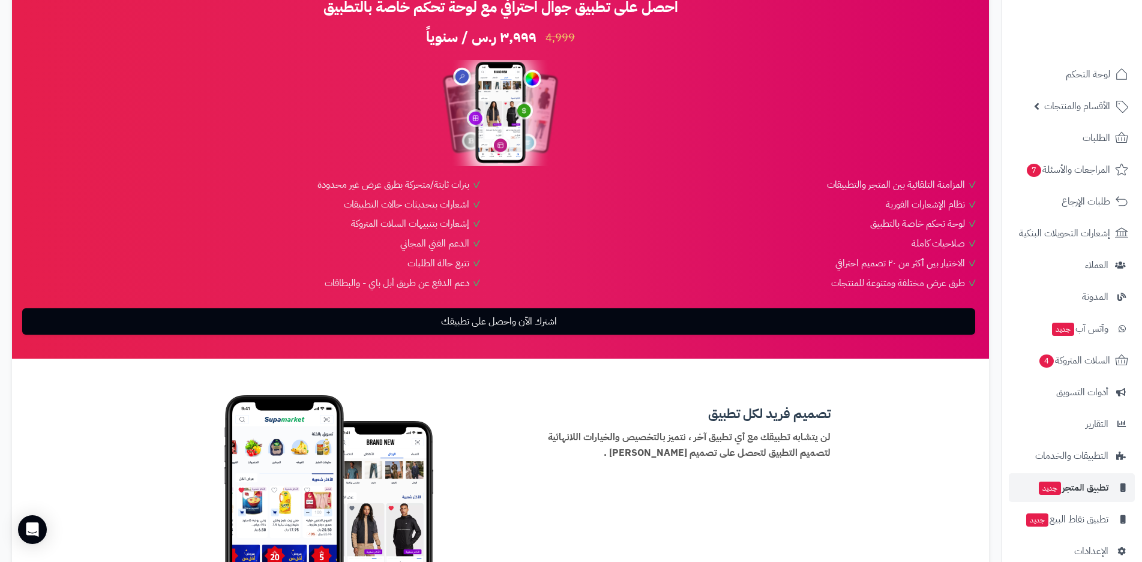
scroll to position [120, 0]
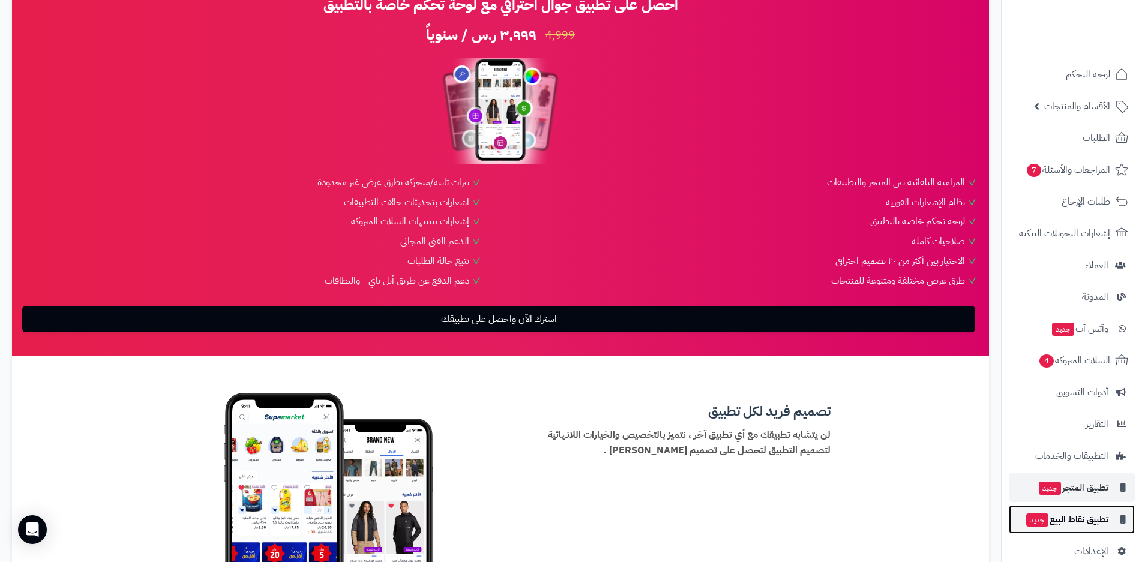
click at [1073, 516] on span "تطبيق نقاط البيع جديد" at bounding box center [1066, 519] width 83 height 17
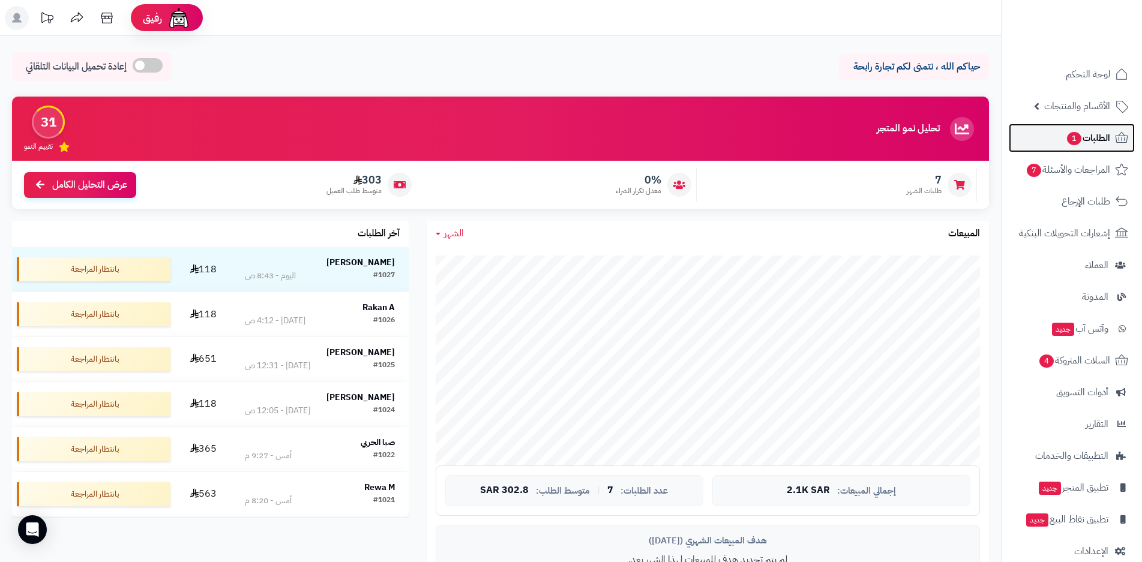
click at [1087, 141] on span "الطلبات 1" at bounding box center [1088, 138] width 44 height 17
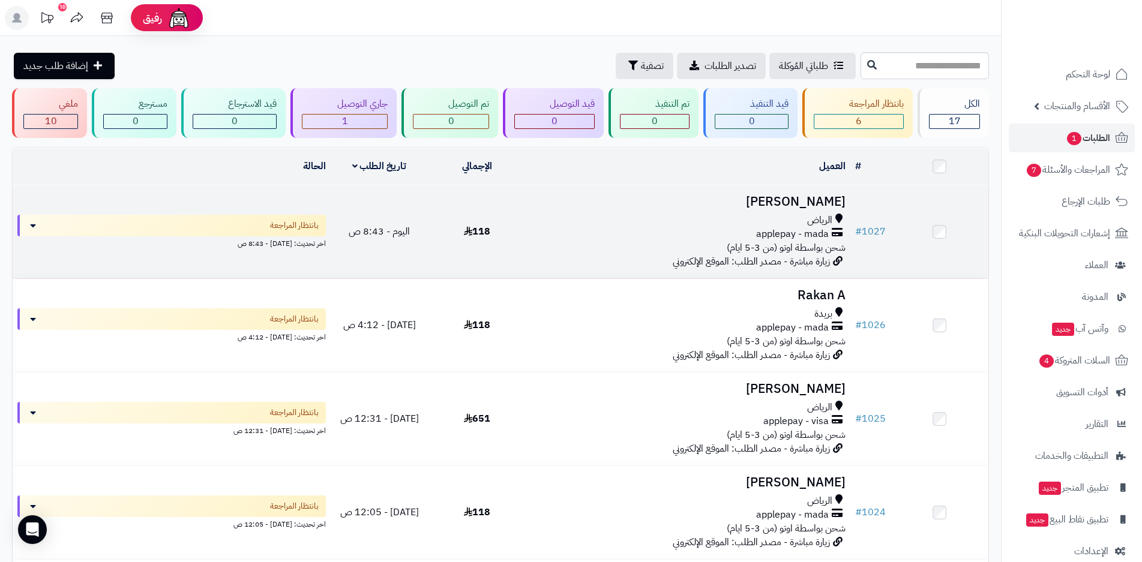
click at [653, 240] on div "الرياض applepay - mada شحن بواسطة اوتو (من 3-5 ايام)" at bounding box center [688, 234] width 315 height 41
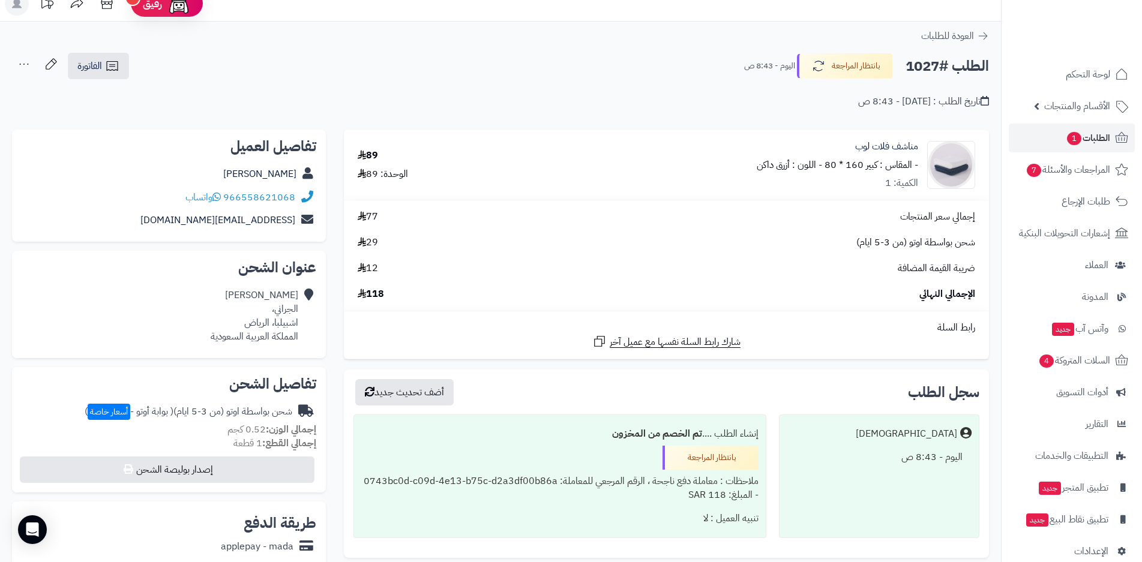
scroll to position [4, 0]
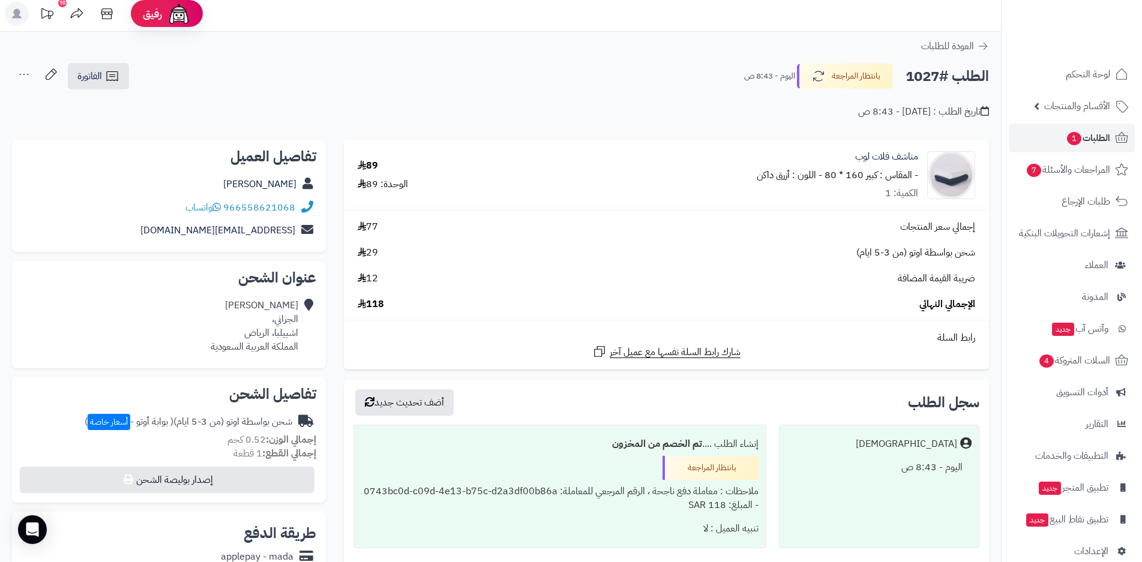
click at [857, 178] on small "- المقاس : كبير 160 * 80" at bounding box center [872, 175] width 94 height 14
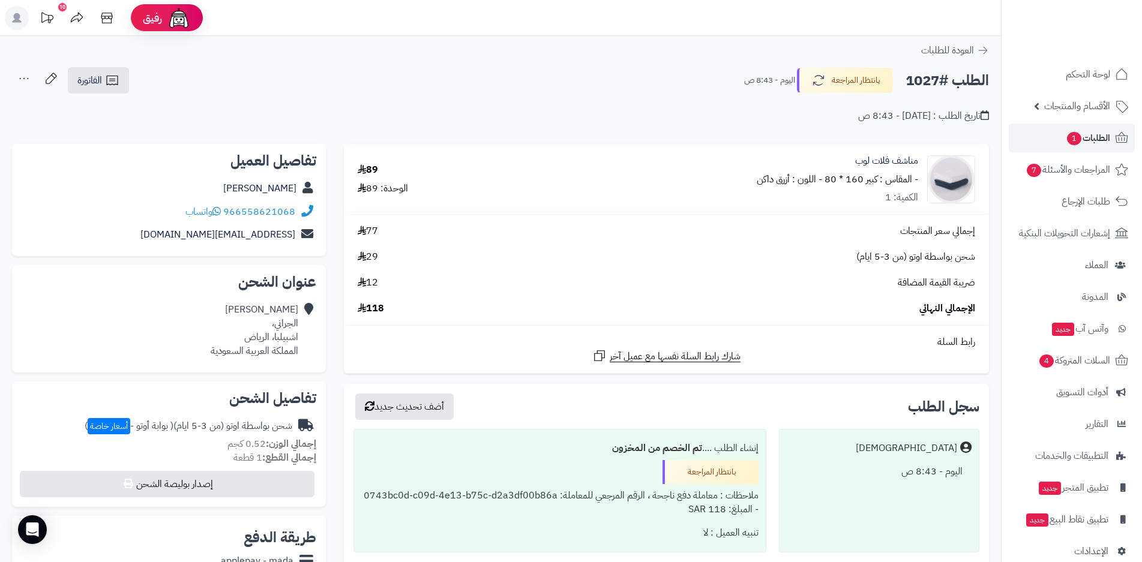
click at [19, 18] on icon at bounding box center [17, 18] width 10 height 10
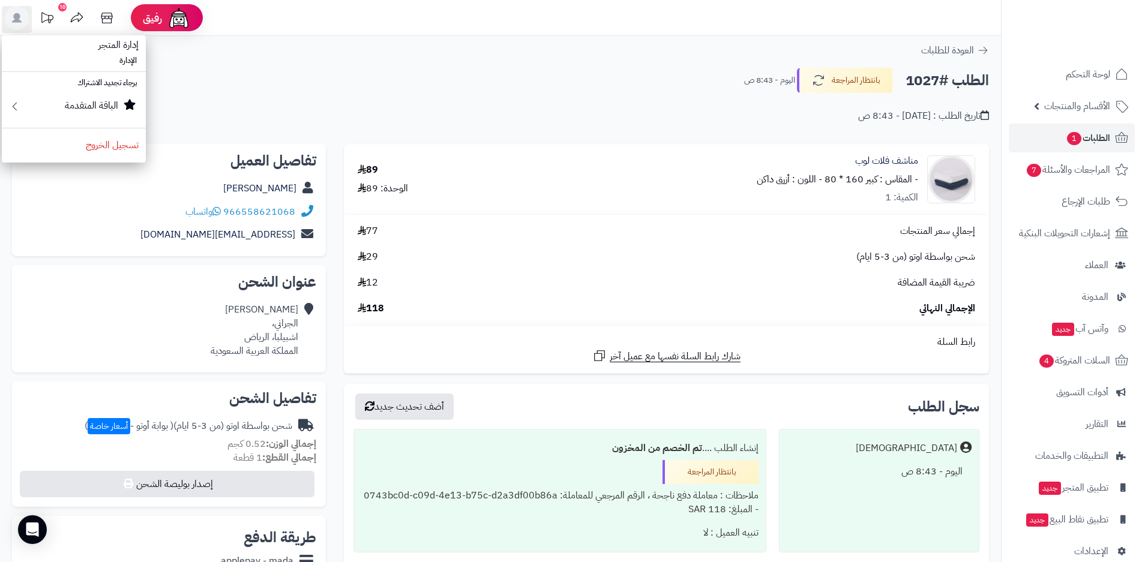
click at [122, 85] on li "برجاء تجديد الاشتراك" at bounding box center [74, 82] width 144 height 17
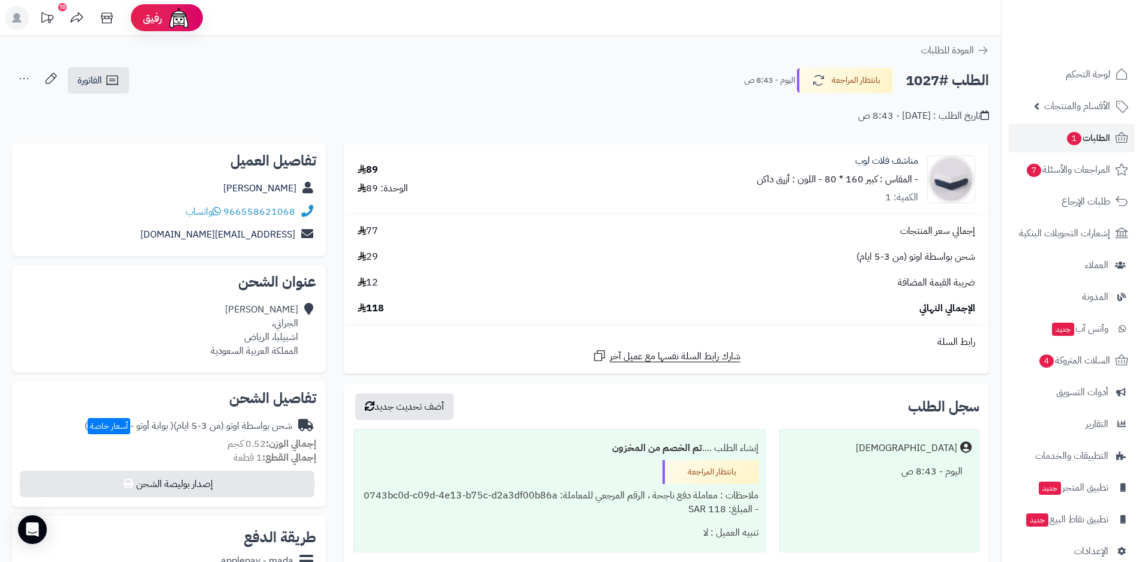
click at [17, 17] on icon at bounding box center [17, 18] width 10 height 10
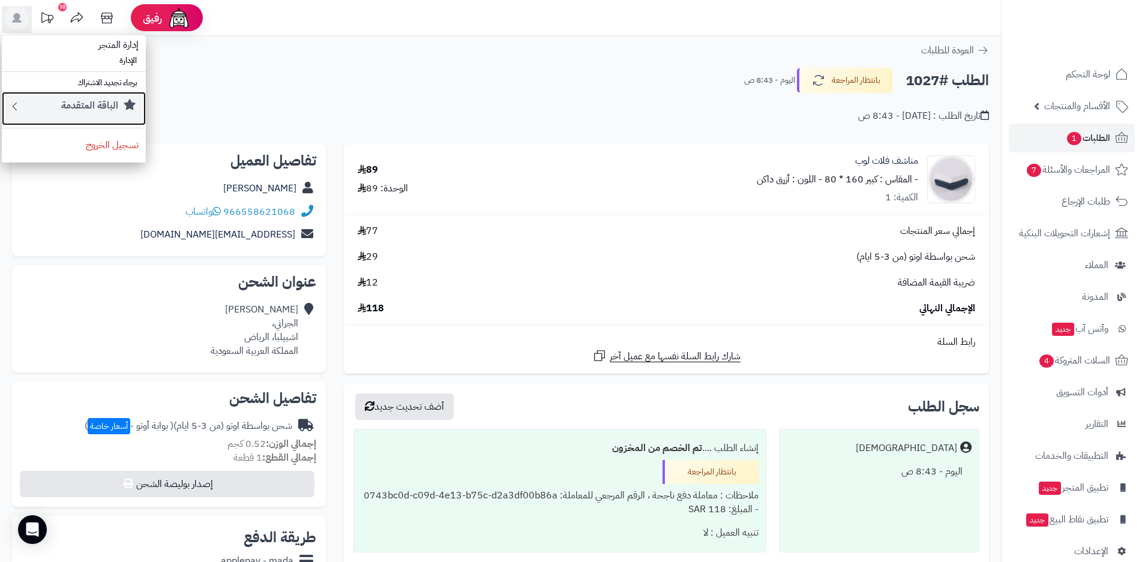
click at [19, 107] on icon at bounding box center [15, 106] width 12 height 15
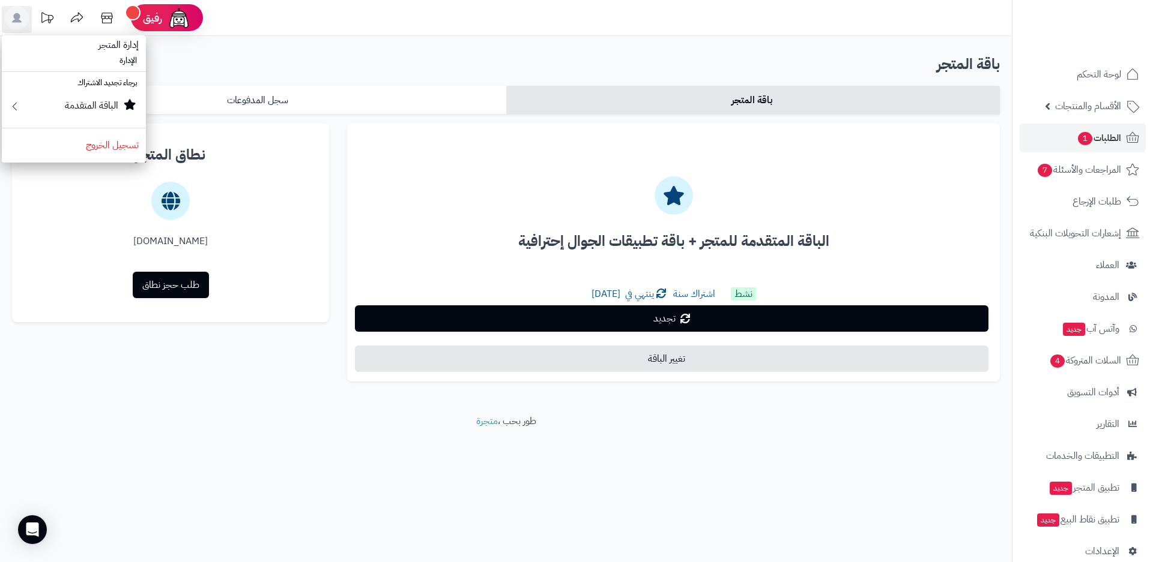
click at [252, 182] on div at bounding box center [171, 200] width 298 height 67
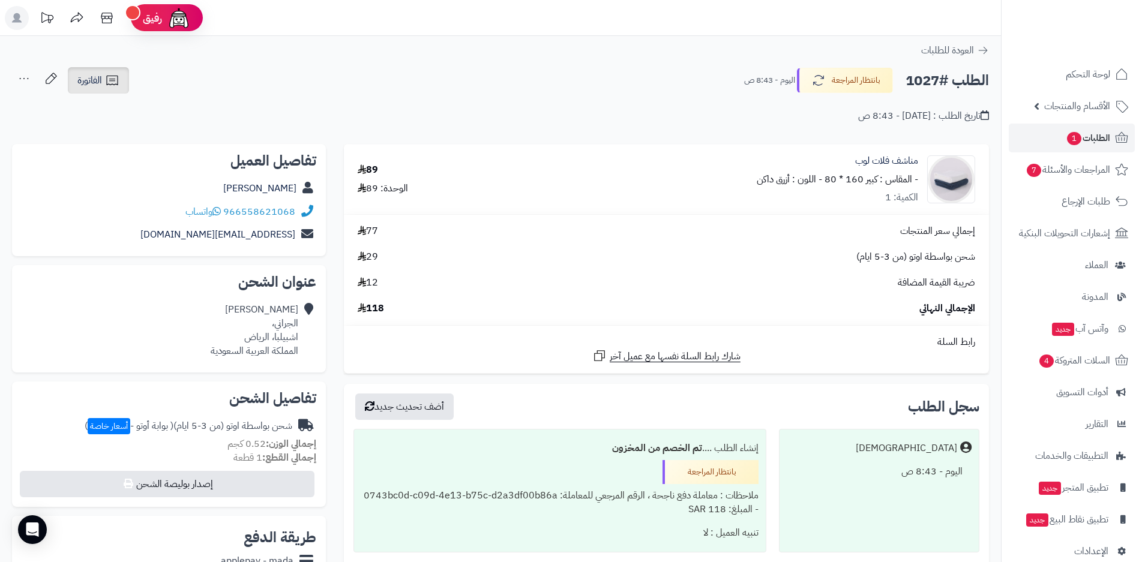
click at [109, 84] on icon at bounding box center [111, 81] width 11 height 10
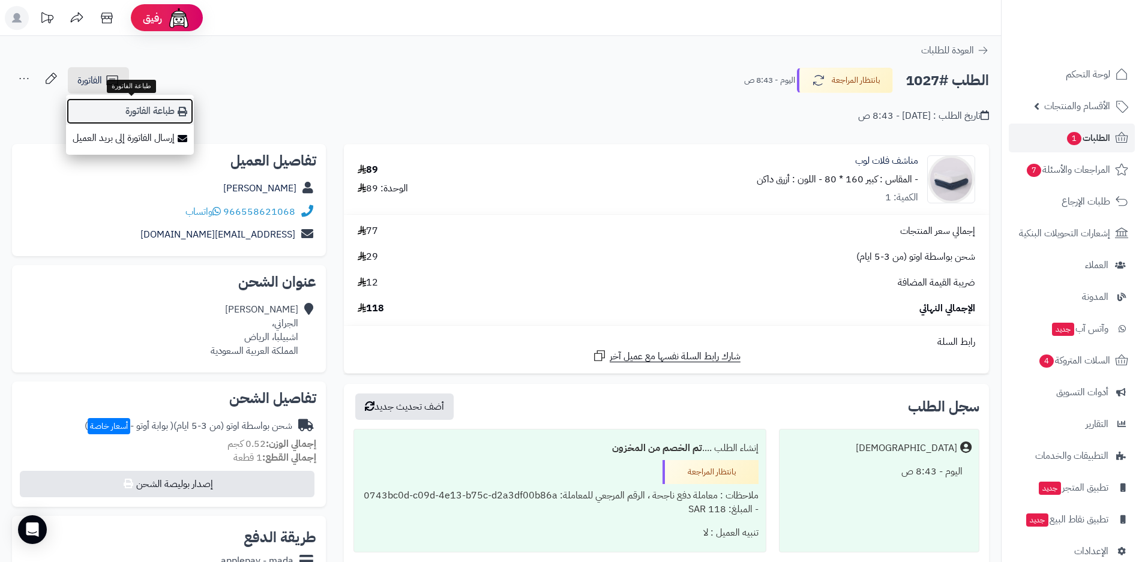
click at [162, 113] on link "طباعة الفاتورة" at bounding box center [130, 111] width 128 height 27
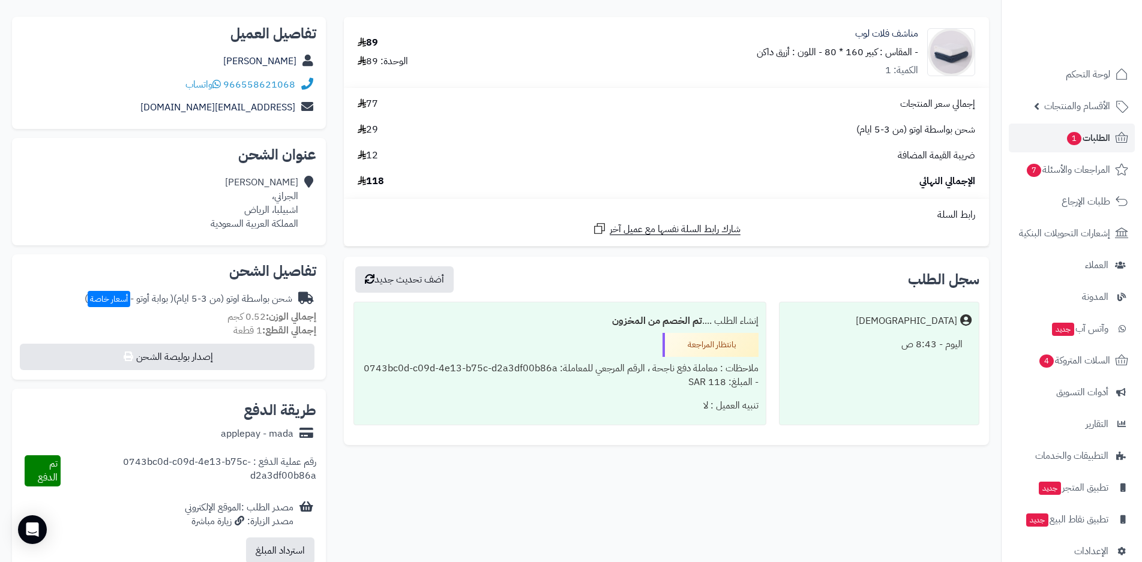
scroll to position [180, 0]
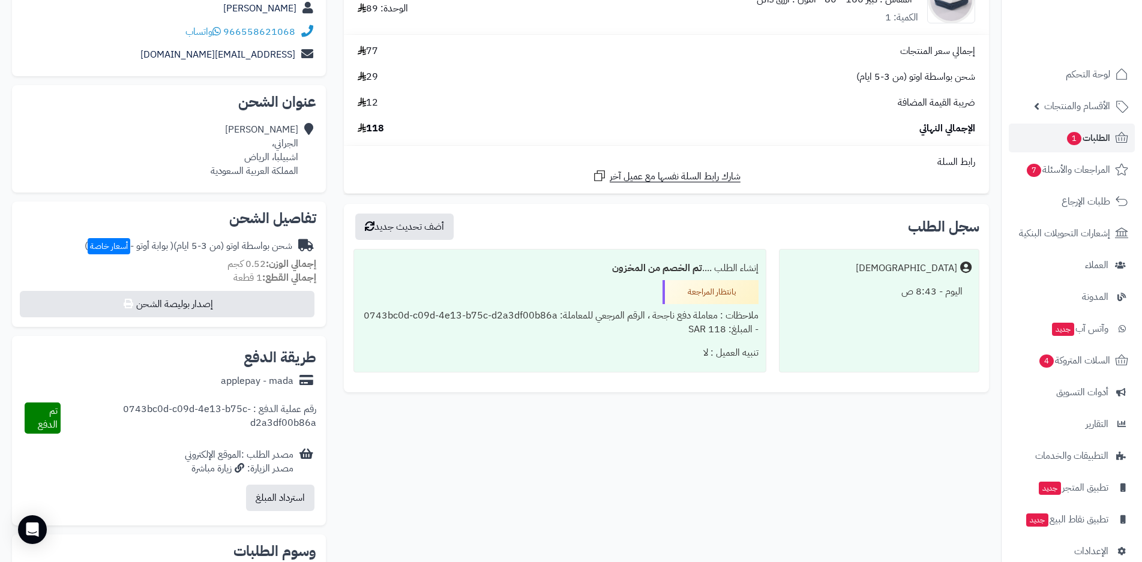
click at [85, 248] on span "( بوابة أوتو - أسعار خاصة )" at bounding box center [129, 246] width 89 height 14
click at [1093, 139] on span "الطلبات 1" at bounding box center [1088, 138] width 44 height 17
